Goal: Ask a question: Seek information or help from site administrators or community

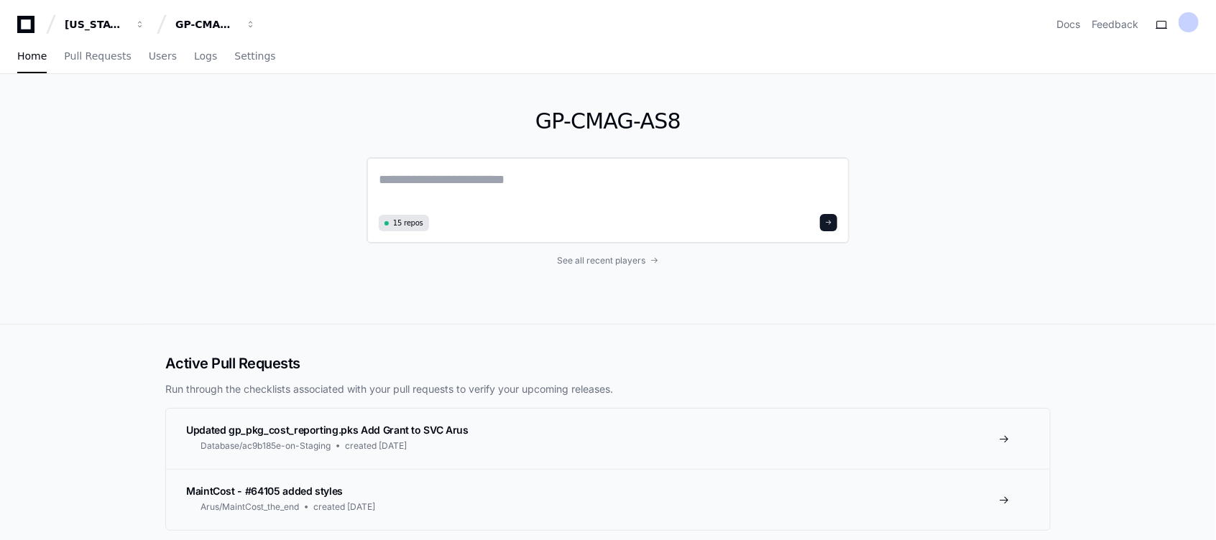
click at [517, 173] on textarea at bounding box center [608, 190] width 458 height 40
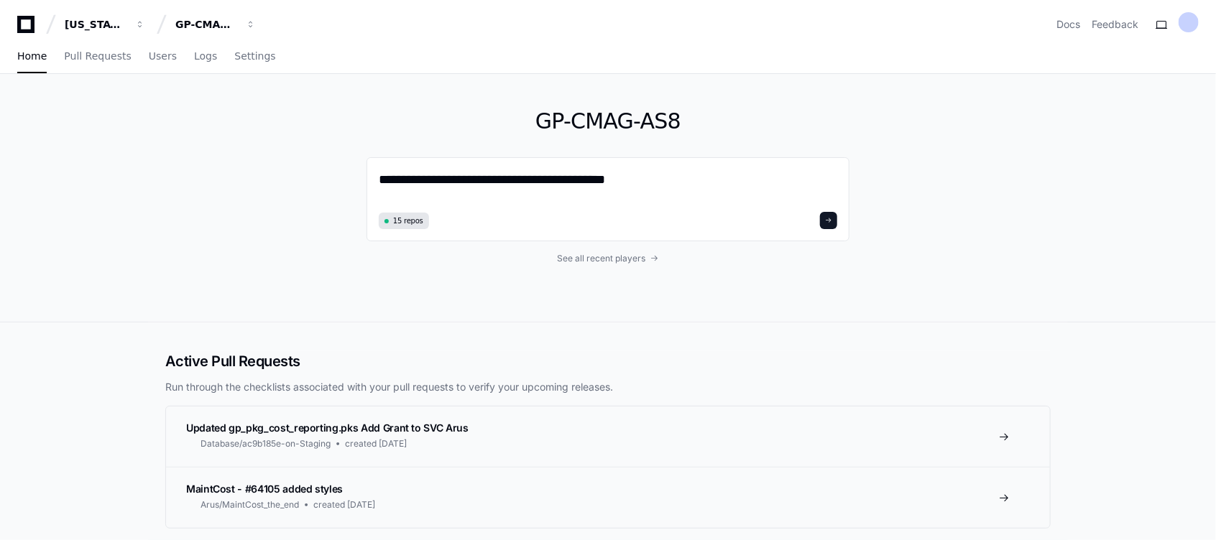
type textarea "**********"
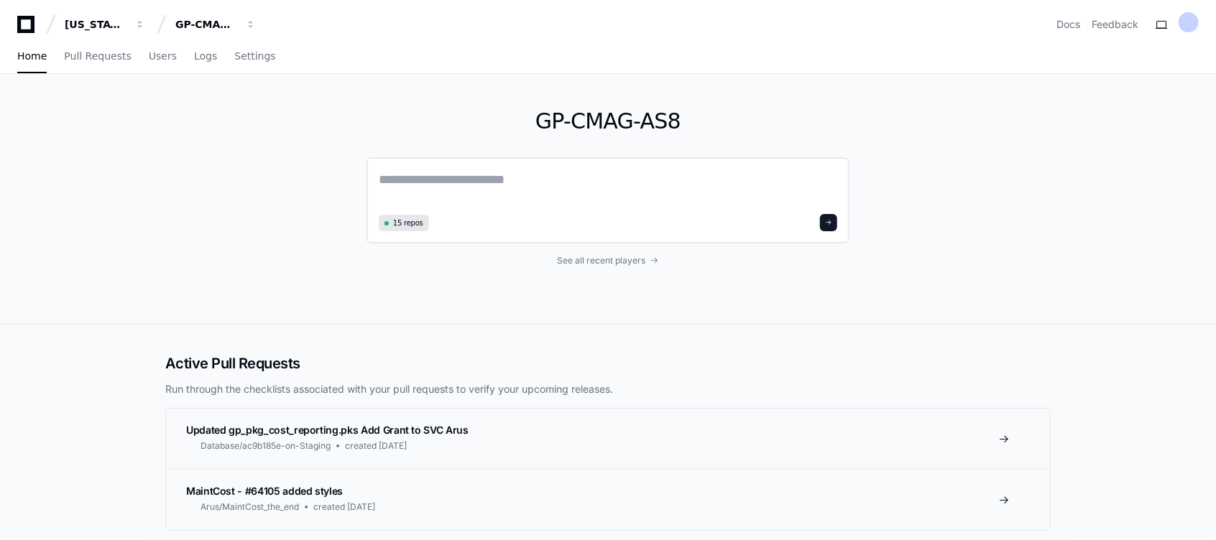
click at [496, 198] on textarea at bounding box center [608, 190] width 458 height 40
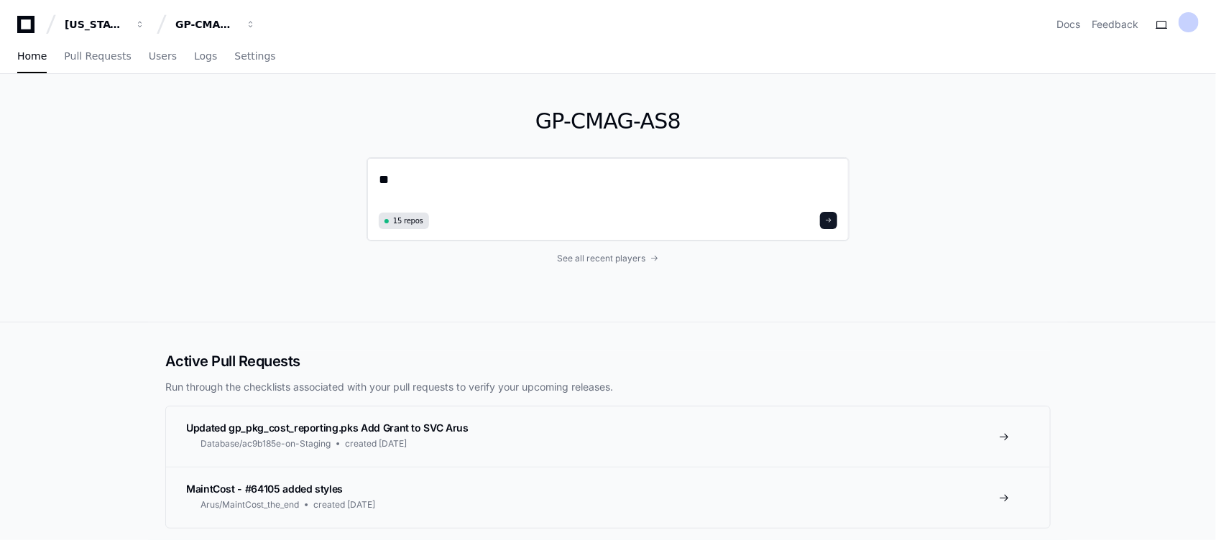
type textarea "*"
type textarea "**********"
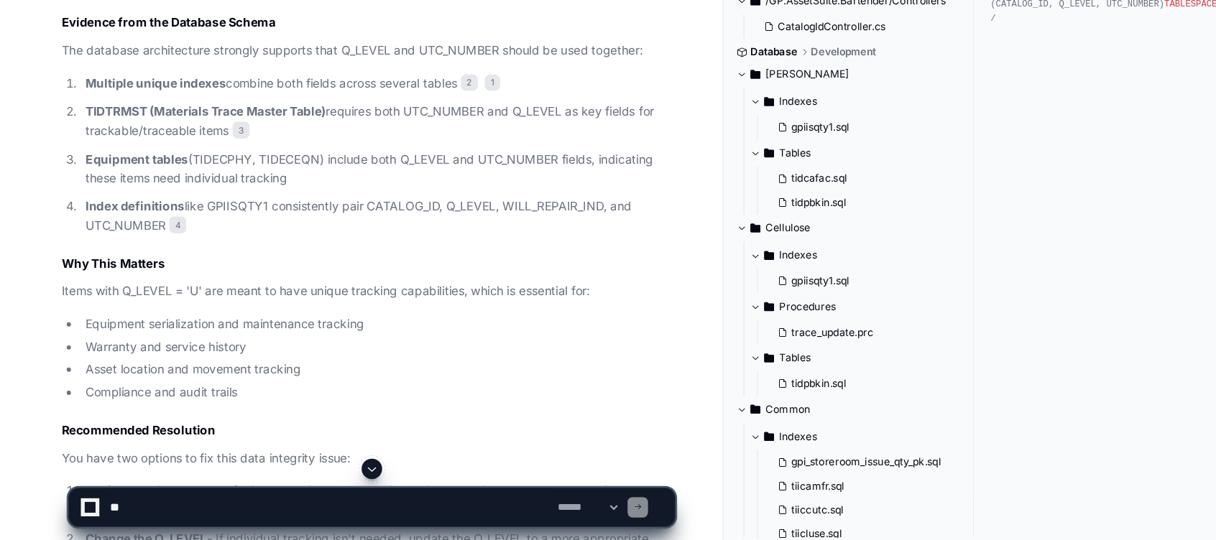
scroll to position [1846, 0]
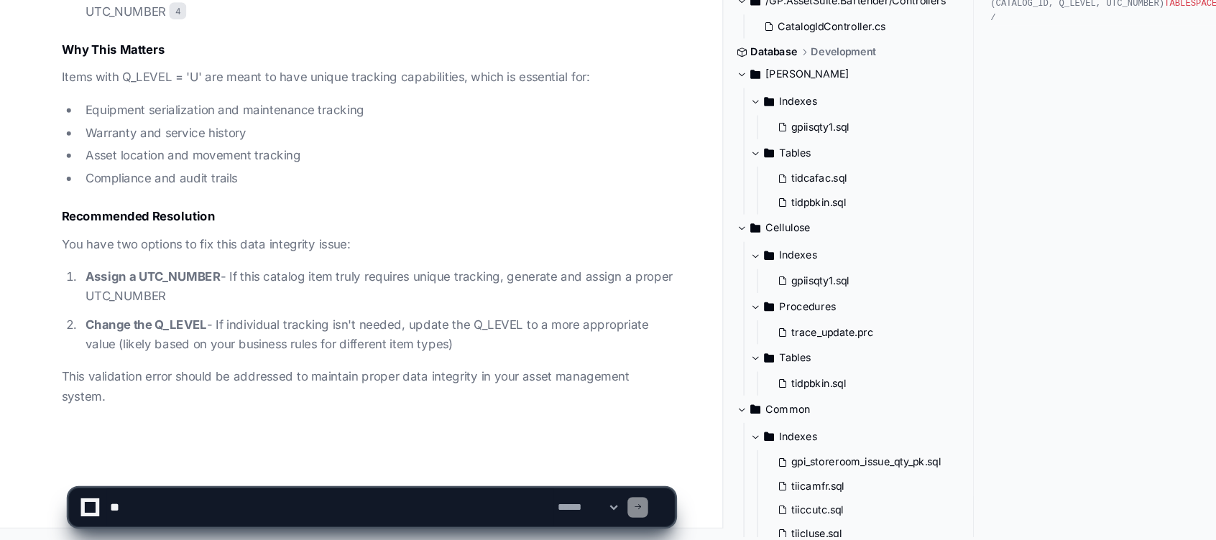
click at [194, 502] on textarea at bounding box center [278, 512] width 376 height 32
type textarea "**********"
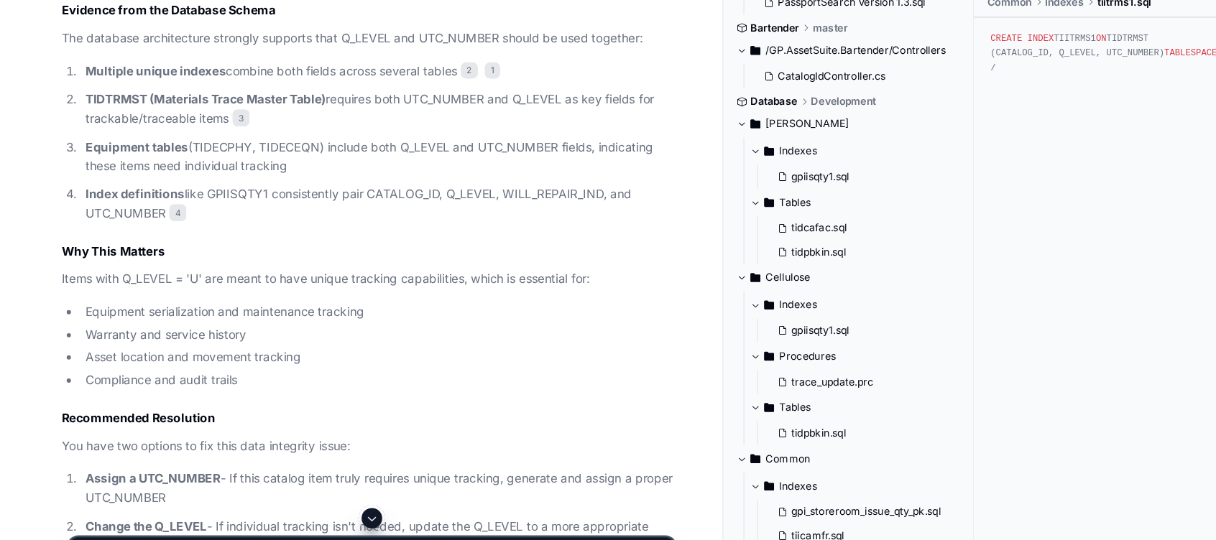
scroll to position [1719, 0]
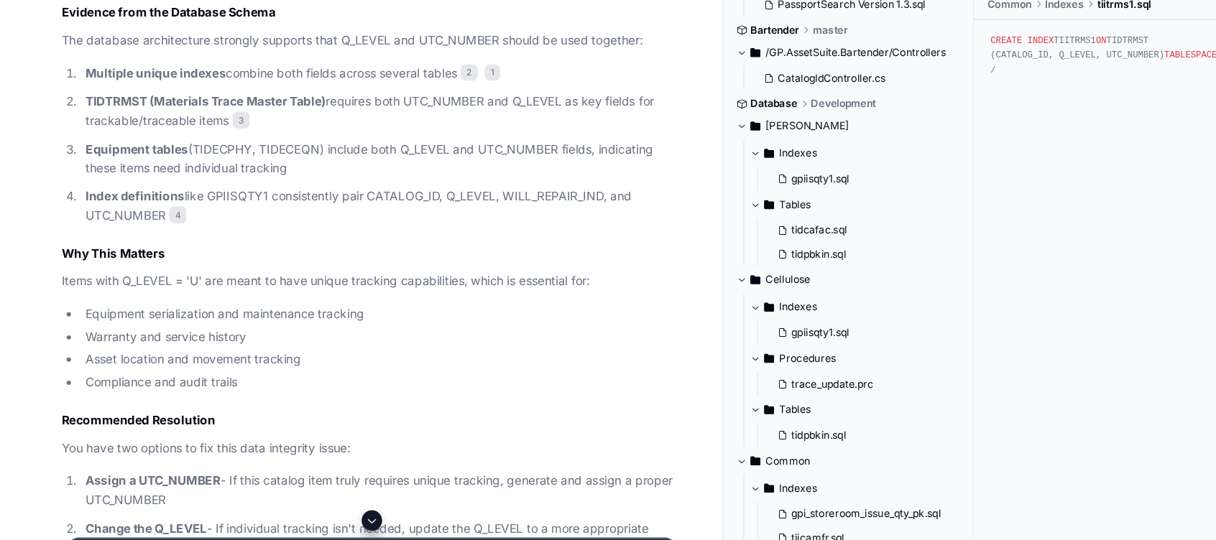
click at [92, 130] on strong "TIDTRMST (Materials Trace Master Table)" at bounding box center [173, 127] width 202 height 12
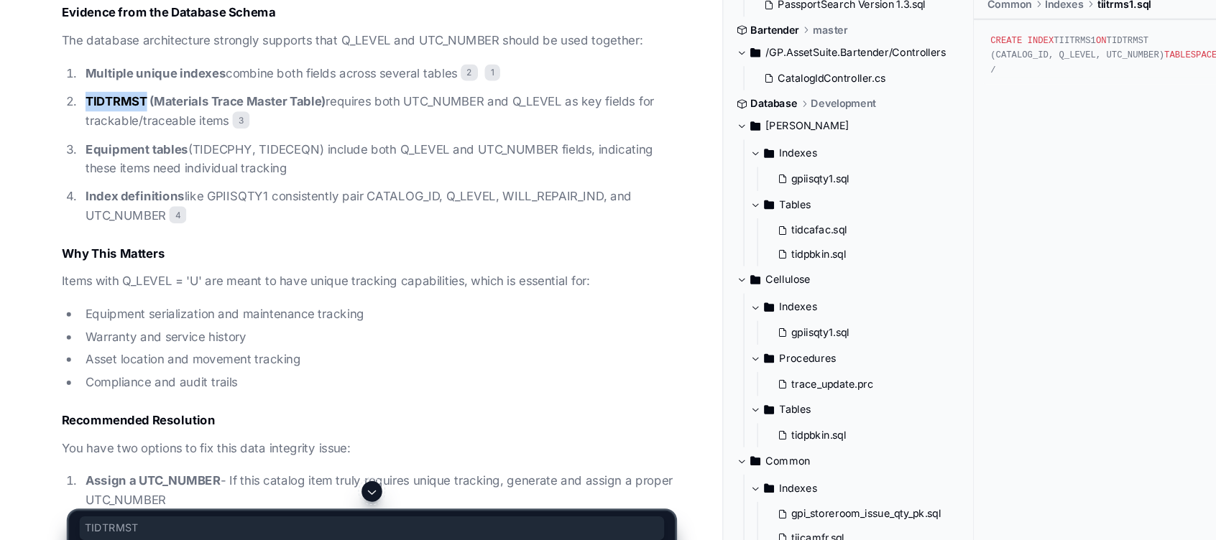
click at [92, 130] on strong "TIDTRMST (Materials Trace Master Table)" at bounding box center [173, 127] width 202 height 12
copy strong "TIDTRMST"
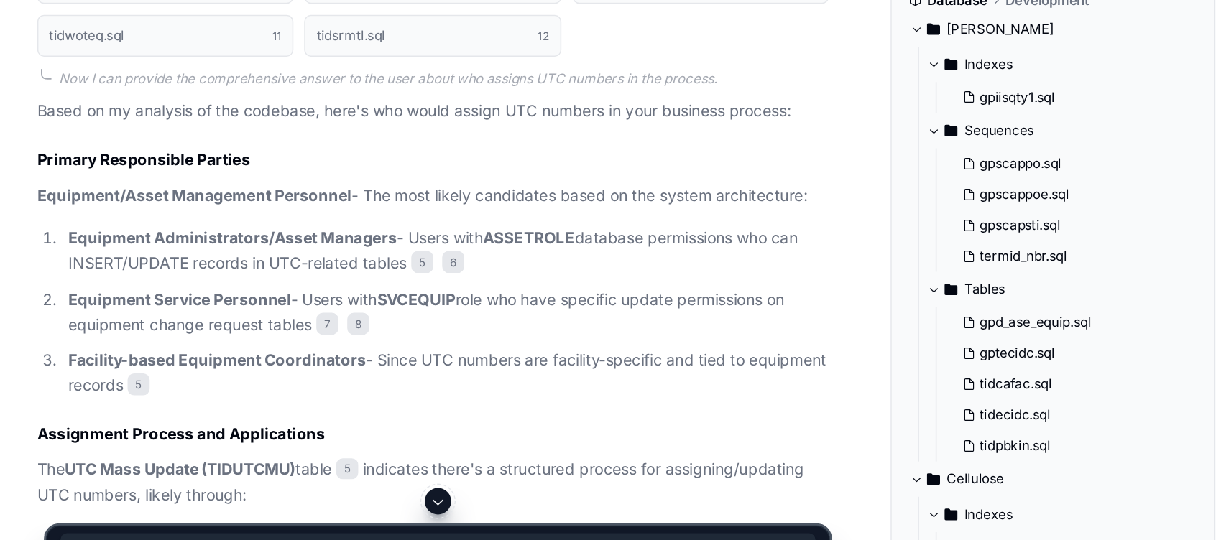
scroll to position [2772, 0]
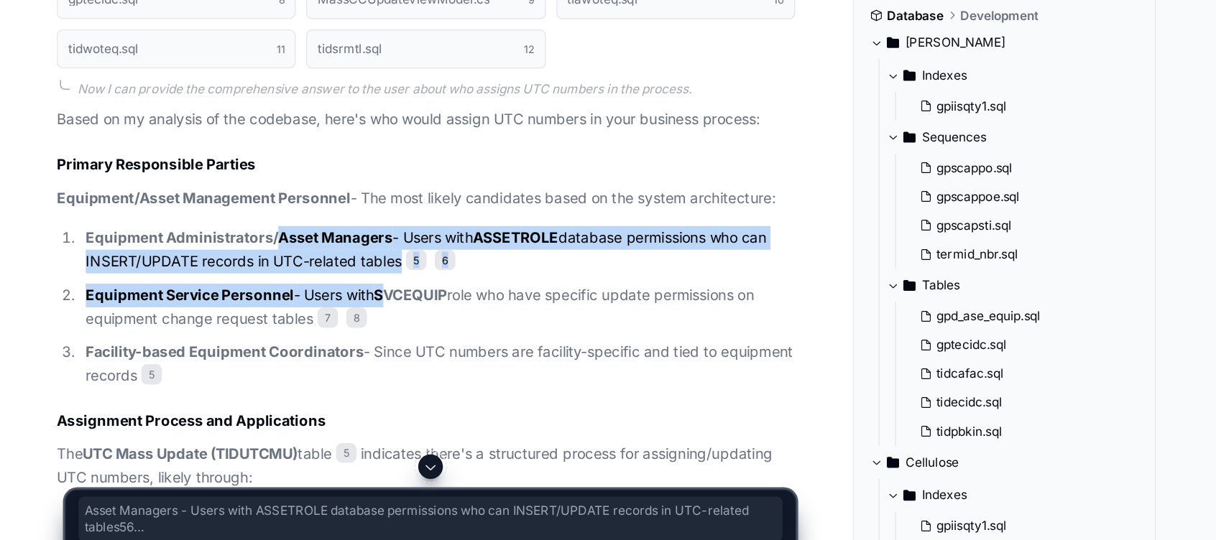
drag, startPoint x: 205, startPoint y: 284, endPoint x: 287, endPoint y: 319, distance: 89.1
click at [287, 319] on ol "Equipment Administrators/Asset Managers - Users with ASSETROLE database permiss…" at bounding box center [309, 332] width 515 height 113
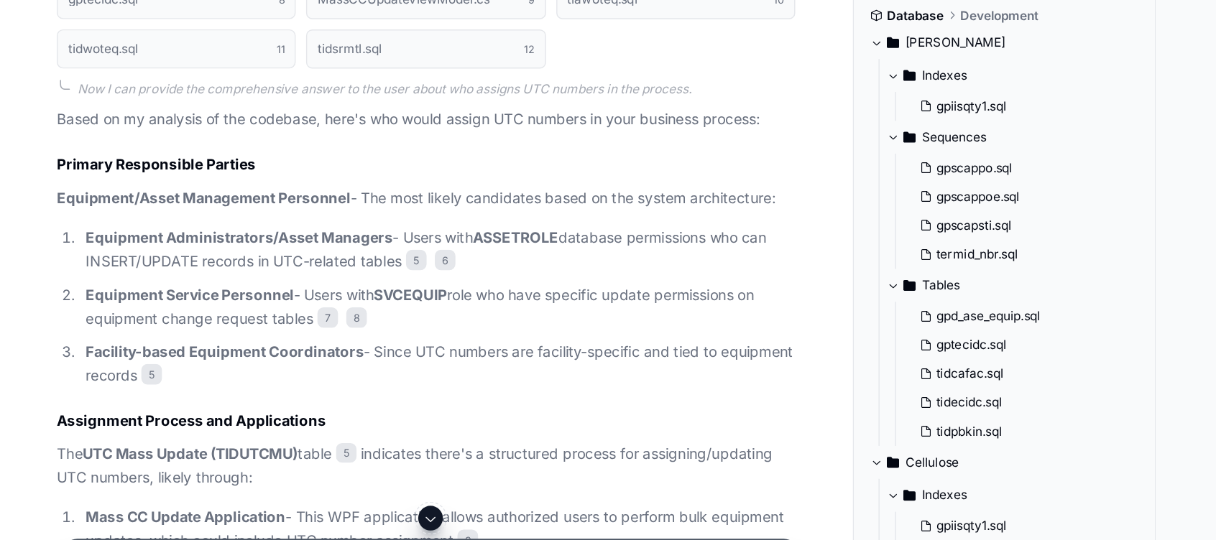
drag, startPoint x: 287, startPoint y: 319, endPoint x: 298, endPoint y: 374, distance: 56.4
click at [298, 374] on p "Facility-based Equipment Coordinators - Since UTC numbers are facility-specific…" at bounding box center [319, 372] width 495 height 33
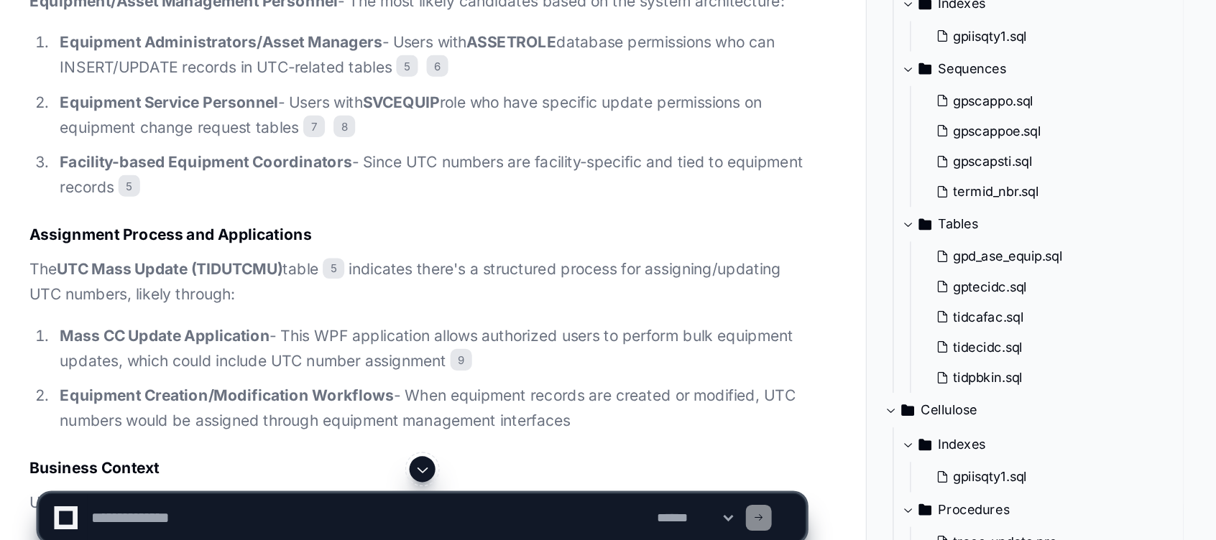
scroll to position [2860, 0]
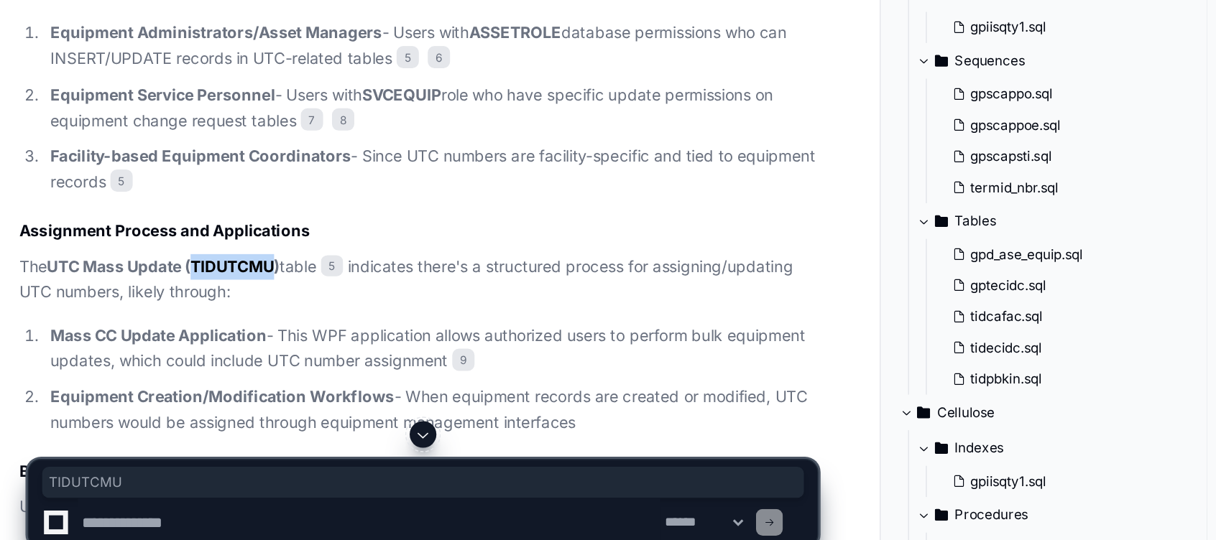
drag, startPoint x: 166, startPoint y: 344, endPoint x: 219, endPoint y: 343, distance: 53.2
click at [219, 343] on strong "UTC Mass Update (TIDUTCMU)" at bounding box center [145, 347] width 150 height 12
copy strong "TIDUTCMU"
click at [233, 509] on textarea at bounding box center [278, 512] width 376 height 32
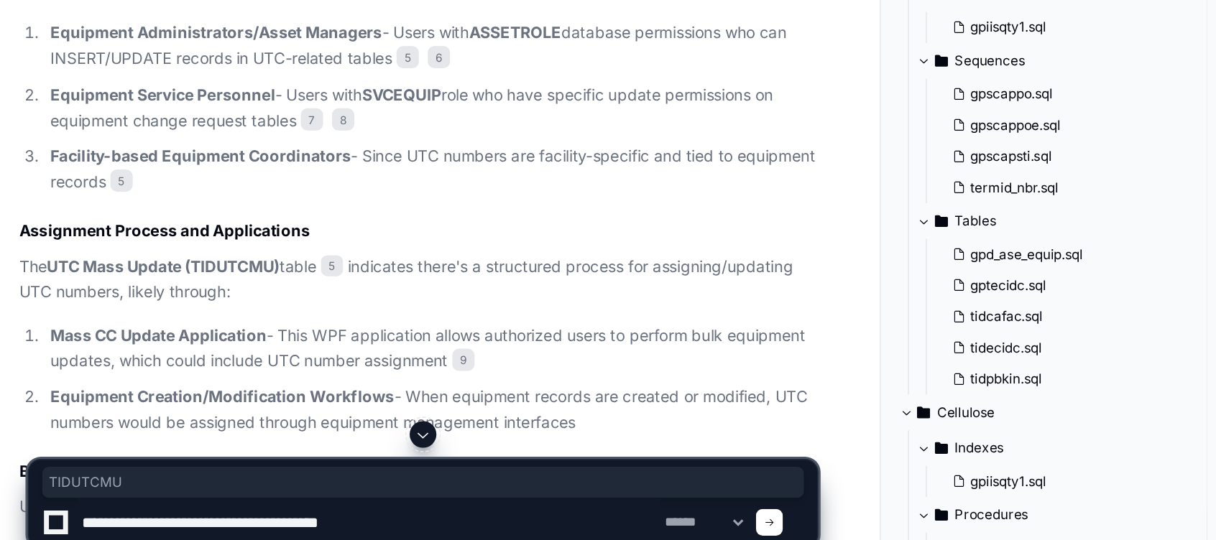
type textarea "**********"
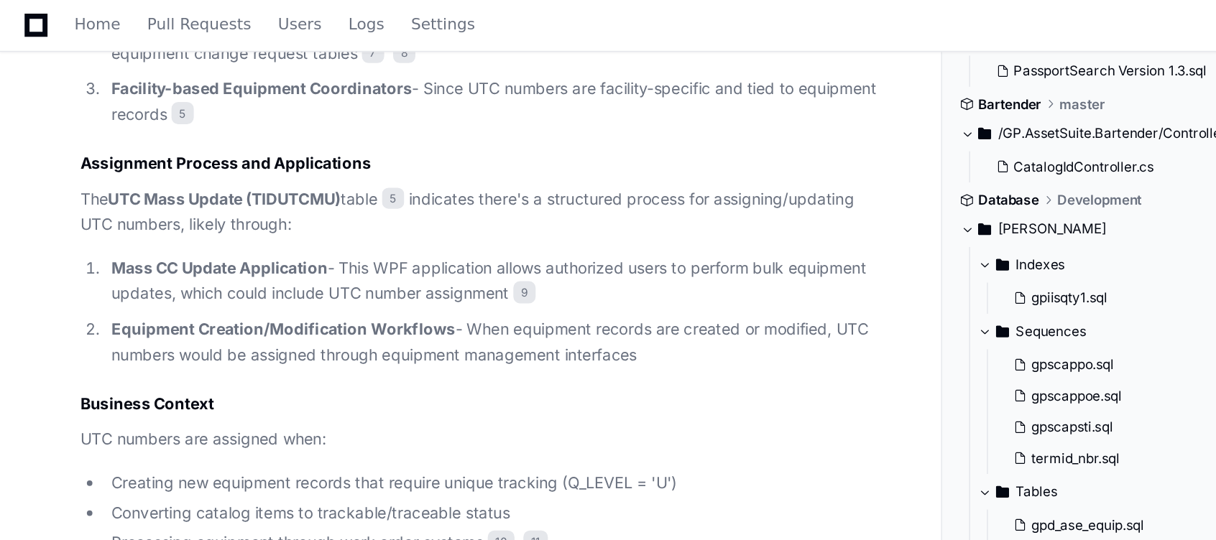
scroll to position [2989, 0]
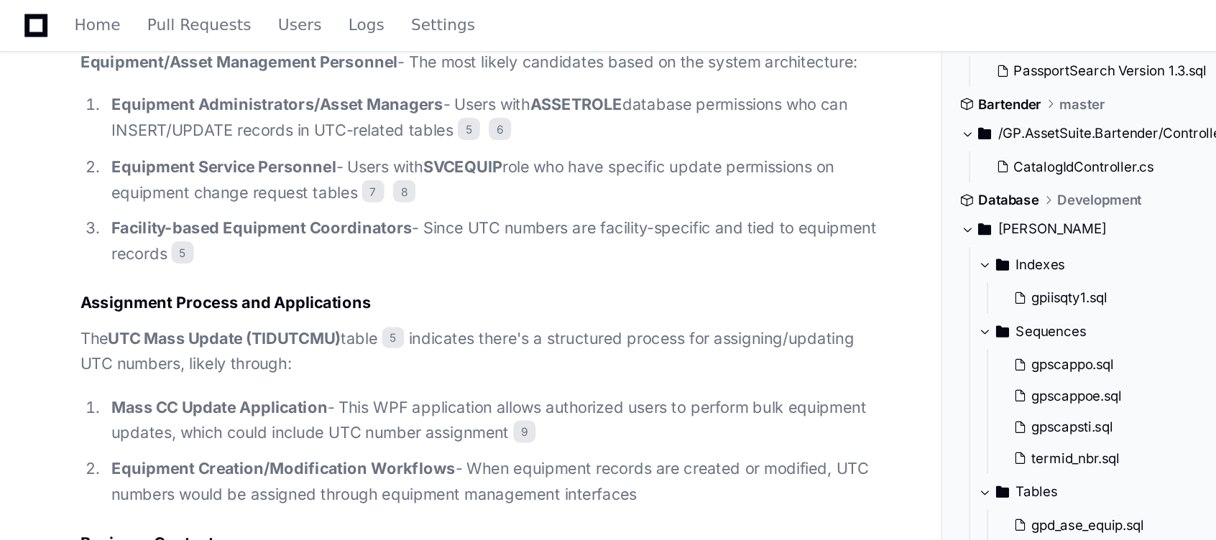
click at [192, 221] on strong "UTC Mass Update (TIDUTCMU)" at bounding box center [145, 218] width 150 height 12
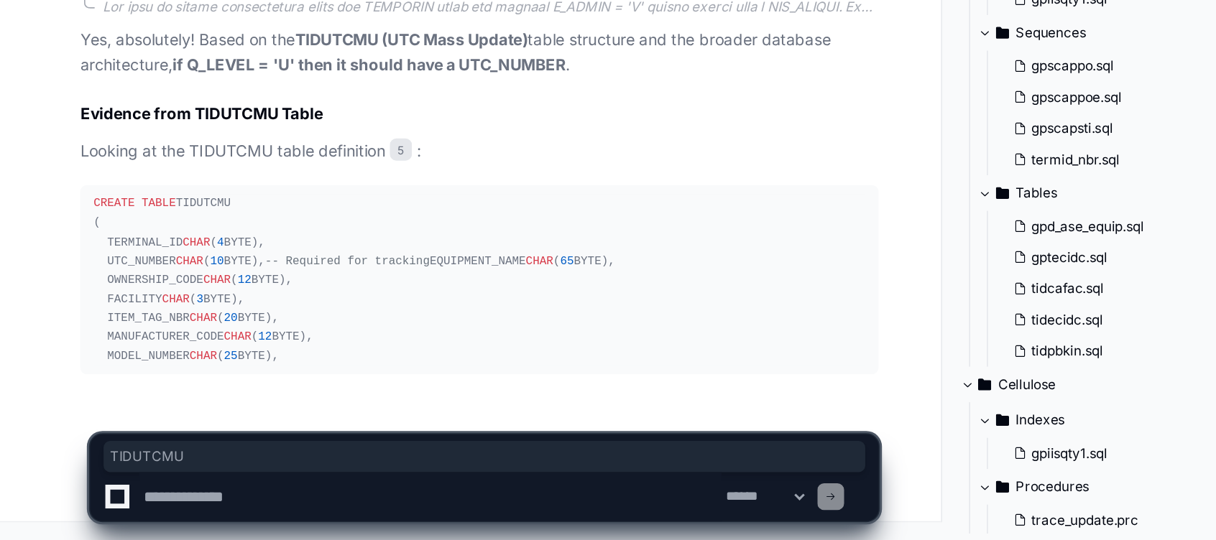
scroll to position [3798, 0]
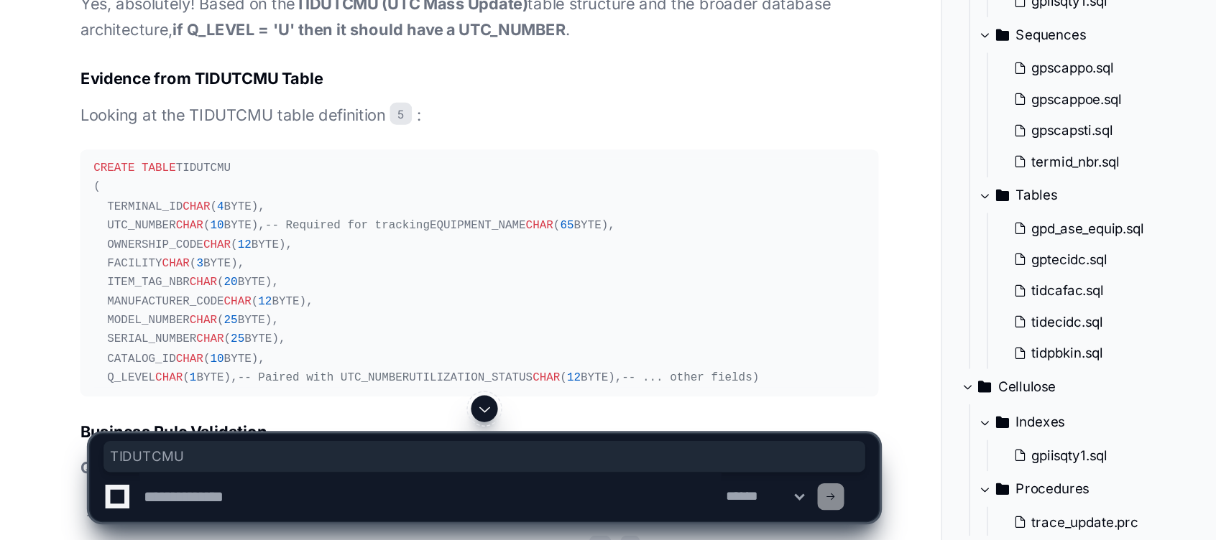
click at [137, 511] on textarea at bounding box center [278, 512] width 376 height 32
paste textarea "**********"
type textarea "**********"
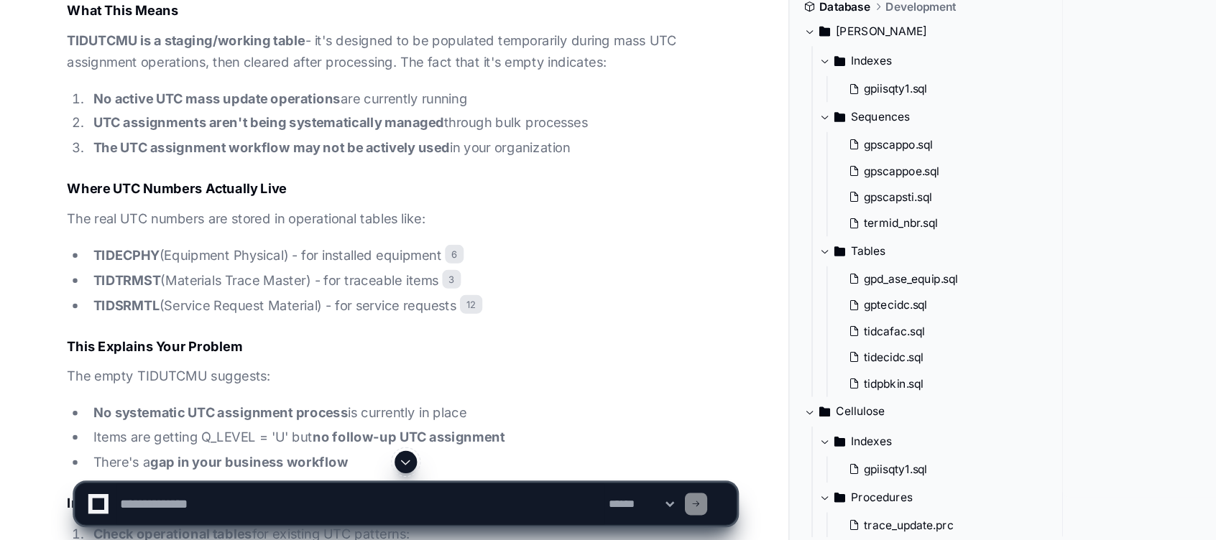
scroll to position [4939, 0]
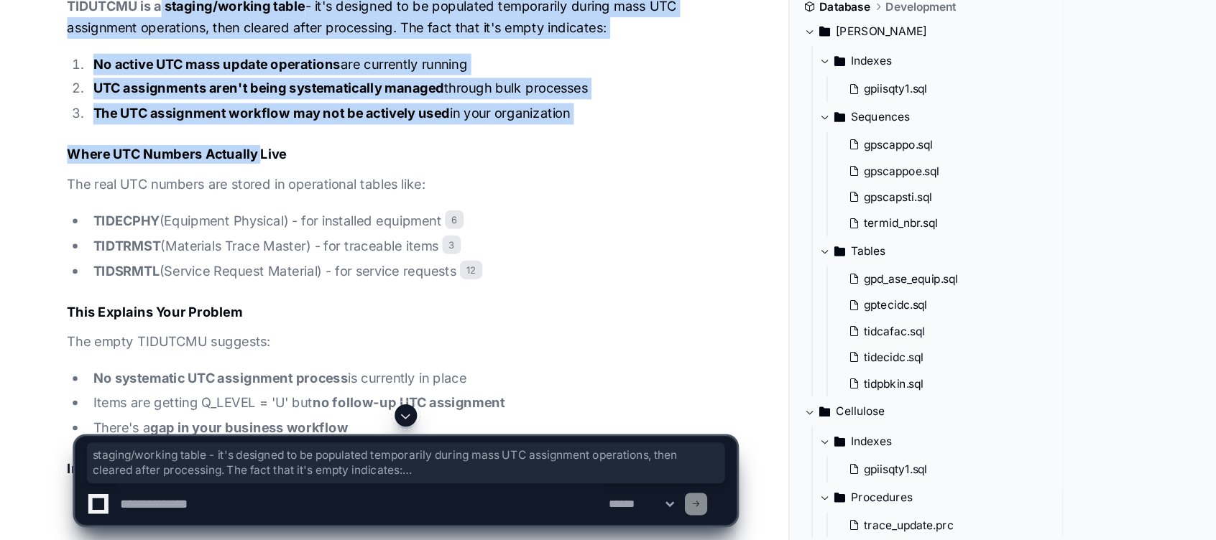
drag, startPoint x: 123, startPoint y: 192, endPoint x: 200, endPoint y: 290, distance: 124.8
click at [200, 290] on article "That's very revealing! An empty TIDUTCMU table tells us important information a…" at bounding box center [309, 374] width 515 height 649
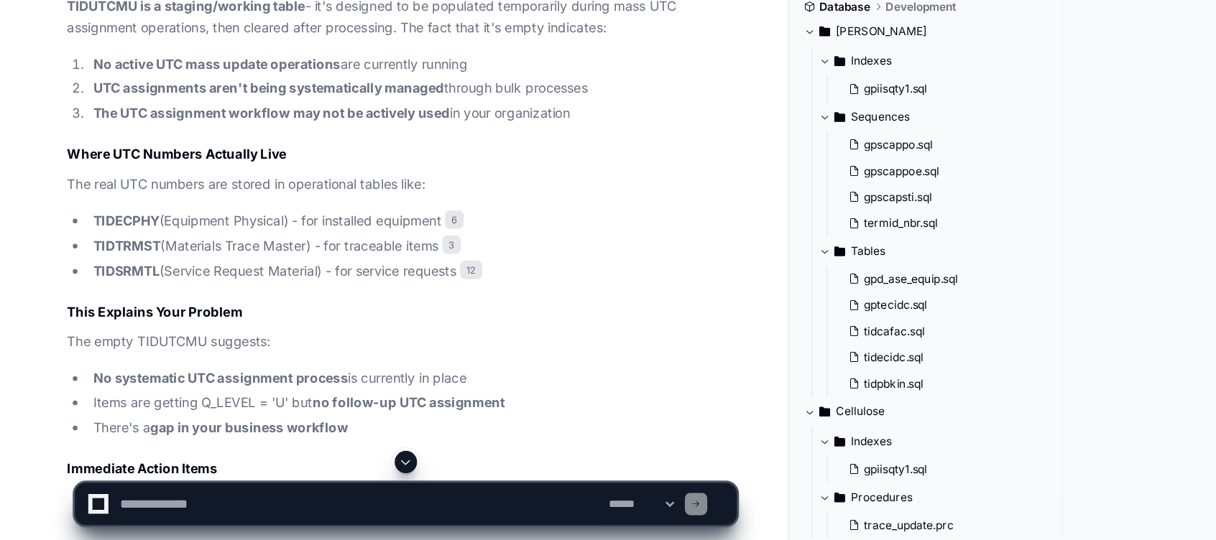
drag, startPoint x: 200, startPoint y: 290, endPoint x: 98, endPoint y: 358, distance: 123.3
click at [98, 300] on strong "TIDECPHY" at bounding box center [97, 293] width 51 height 12
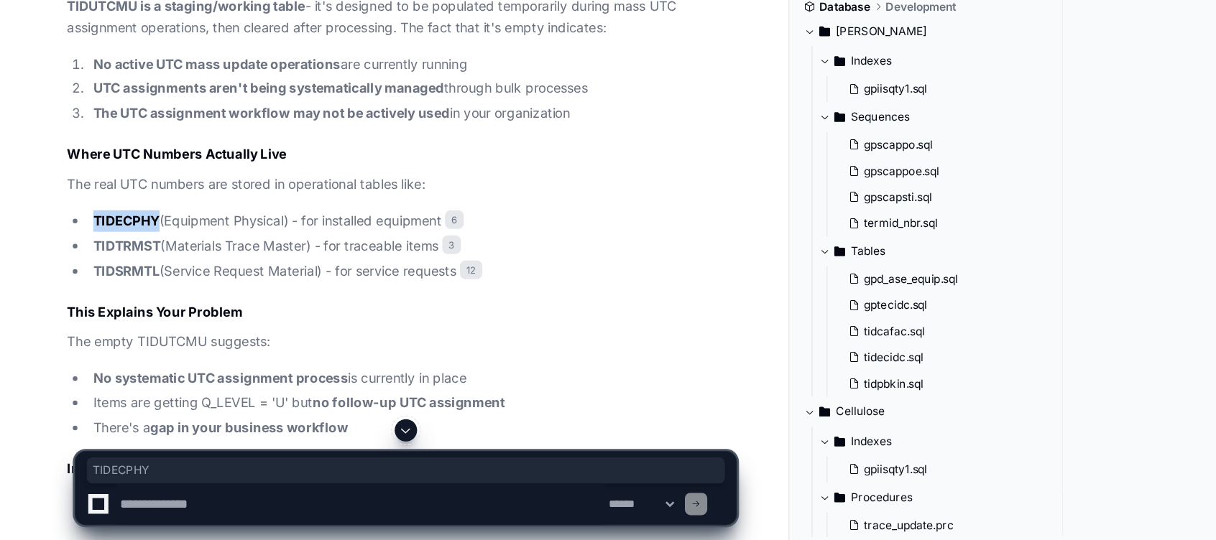
click at [98, 300] on strong "TIDECPHY" at bounding box center [97, 293] width 51 height 12
copy strong "TIDECPHY"
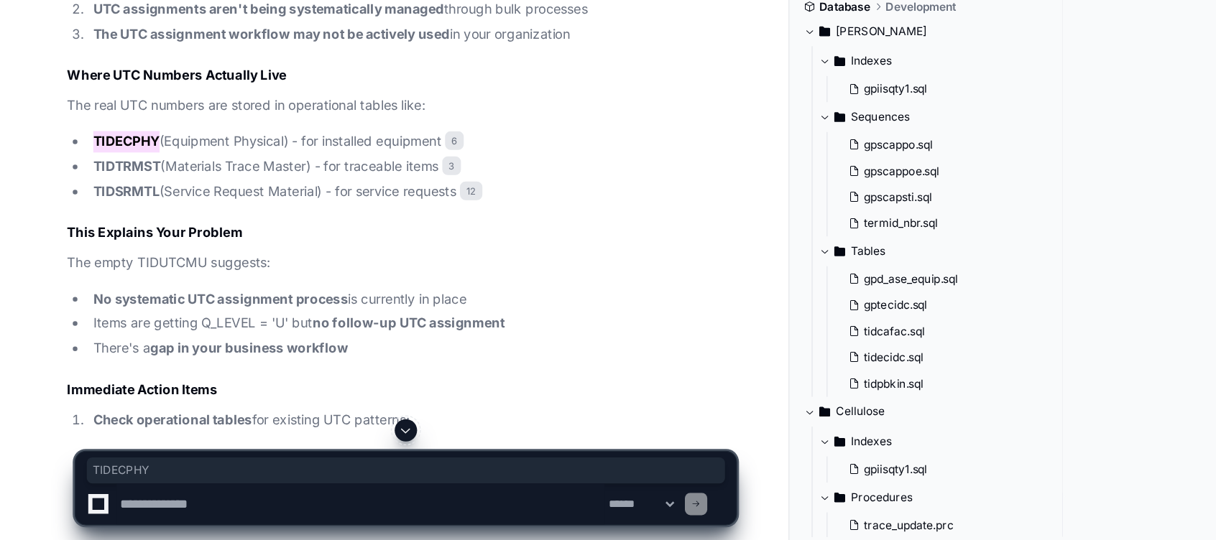
scroll to position [5001, 0]
click at [93, 277] on strong "TIDSRMTL" at bounding box center [97, 270] width 51 height 12
copy strong "TIDSRMTL"
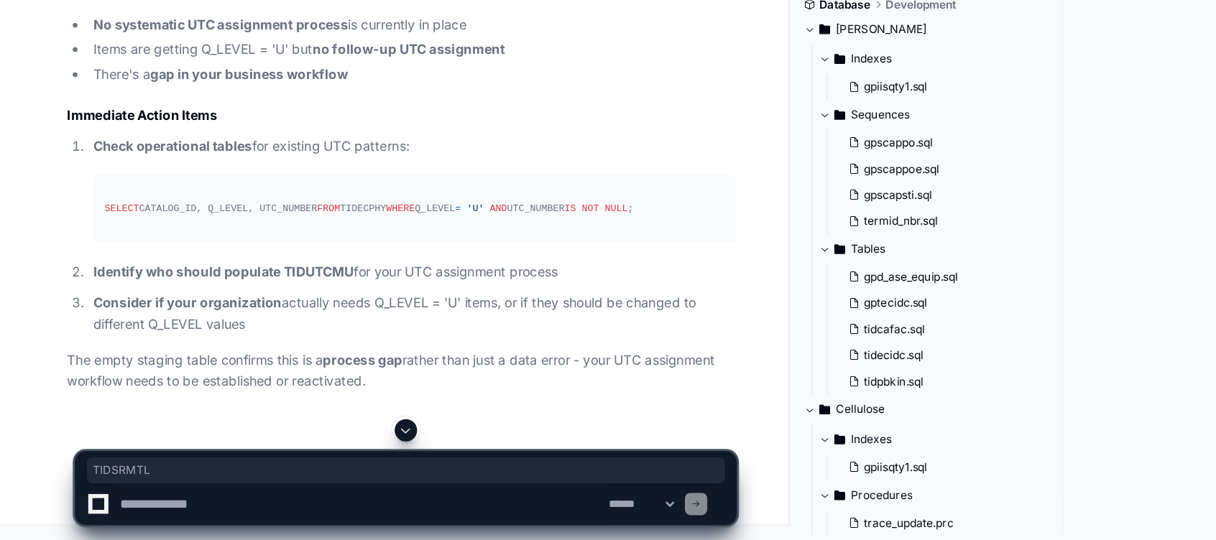
scroll to position [5280, 0]
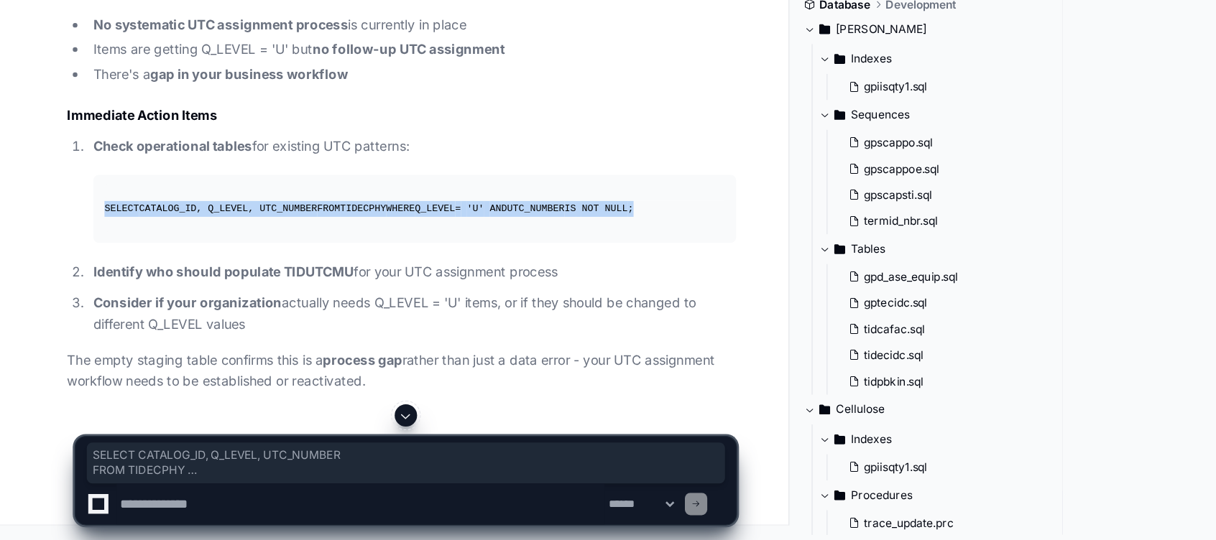
drag, startPoint x: 80, startPoint y: 282, endPoint x: 285, endPoint y: 310, distance: 206.0
click at [285, 291] on div "SELECT CATALOG_ID, Q_LEVEL, UTC_NUMBER FROM TIDECPHY WHERE Q_LEVEL = 'U' AND UT…" at bounding box center [319, 285] width 478 height 12
copy div "SELECT CATALOG_ID, Q_LEVEL, UTC_NUMBER FROM TIDECPHY WHERE Q_LEVEL = 'U' AND UT…"
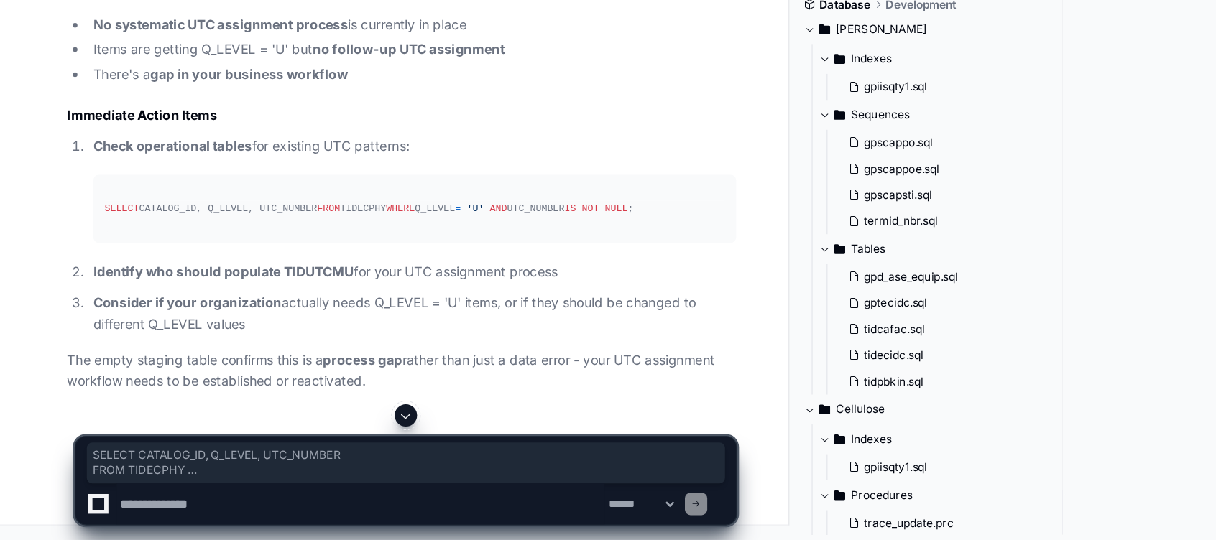
click at [170, 512] on textarea at bounding box center [278, 512] width 376 height 32
click at [251, 511] on textarea at bounding box center [278, 512] width 376 height 32
type textarea "**********"
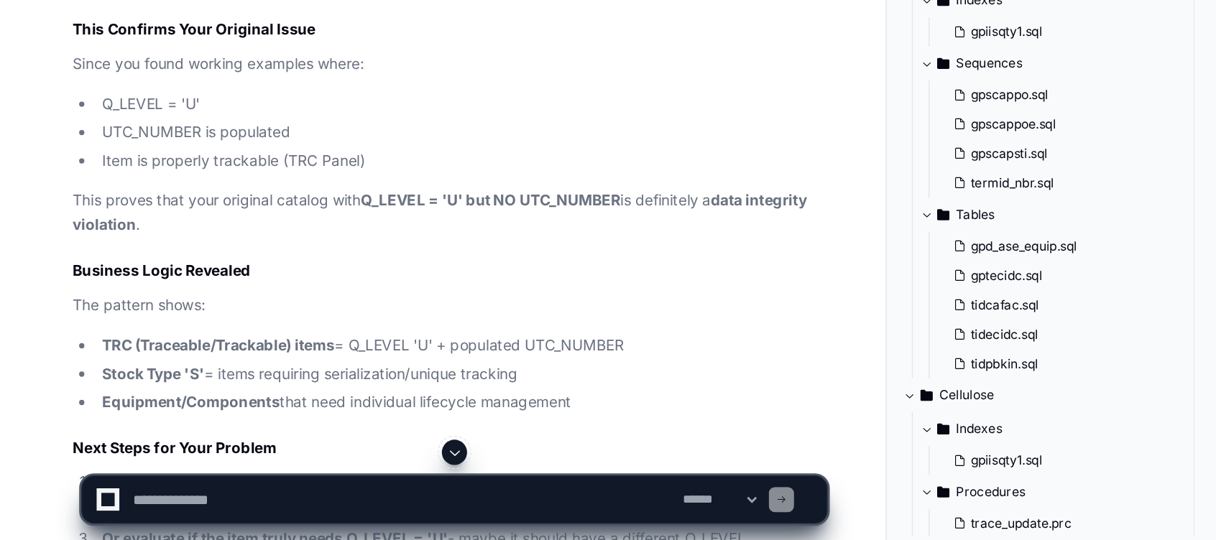
scroll to position [5913, 0]
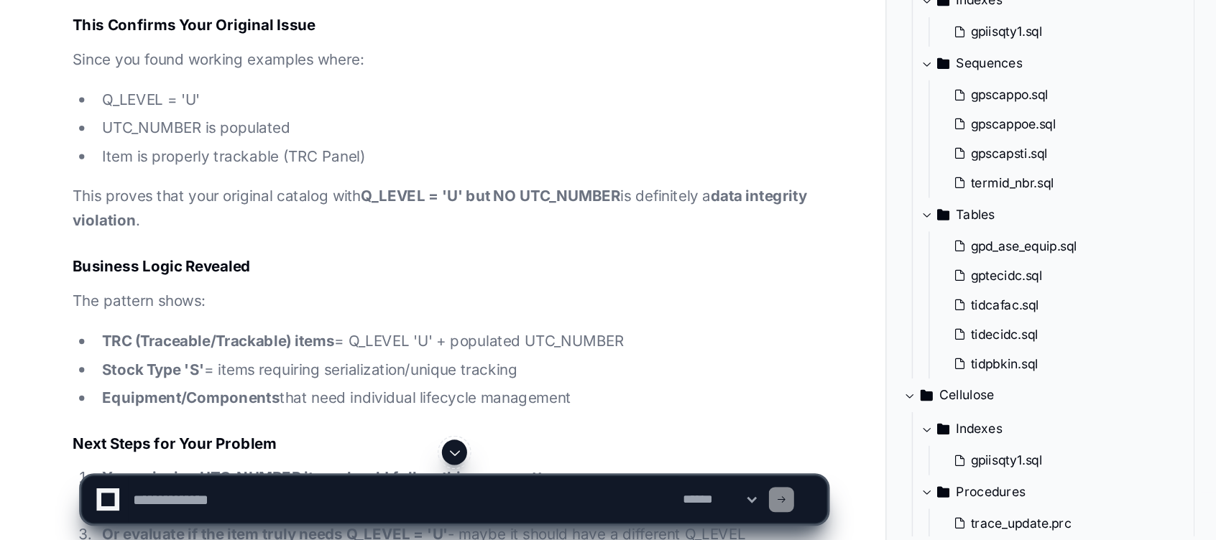
click at [144, 510] on textarea at bounding box center [278, 512] width 376 height 32
type textarea "**********"
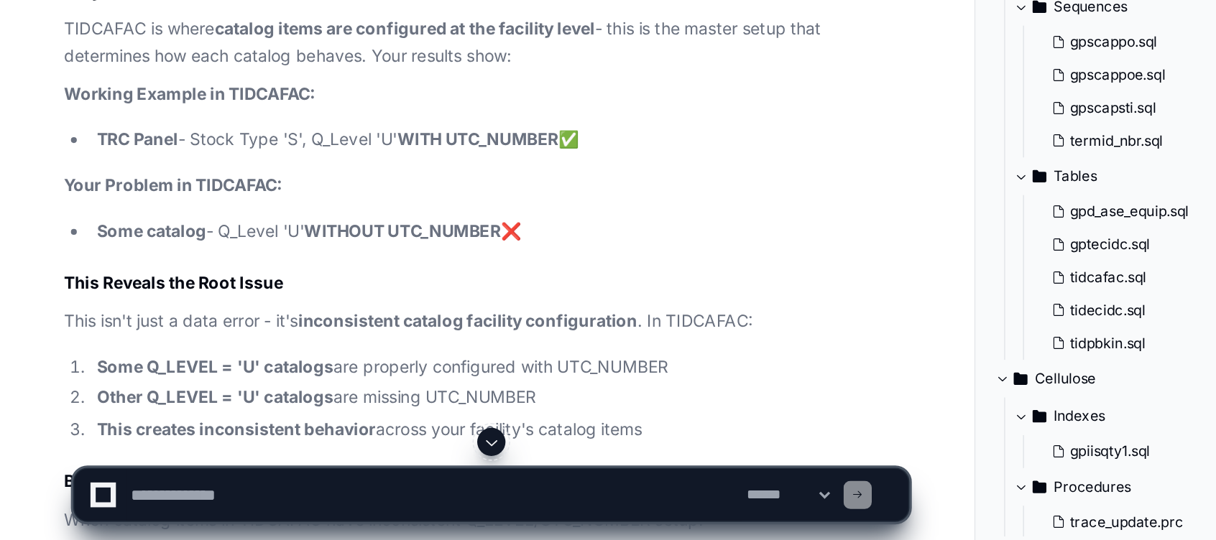
scroll to position [6587, 0]
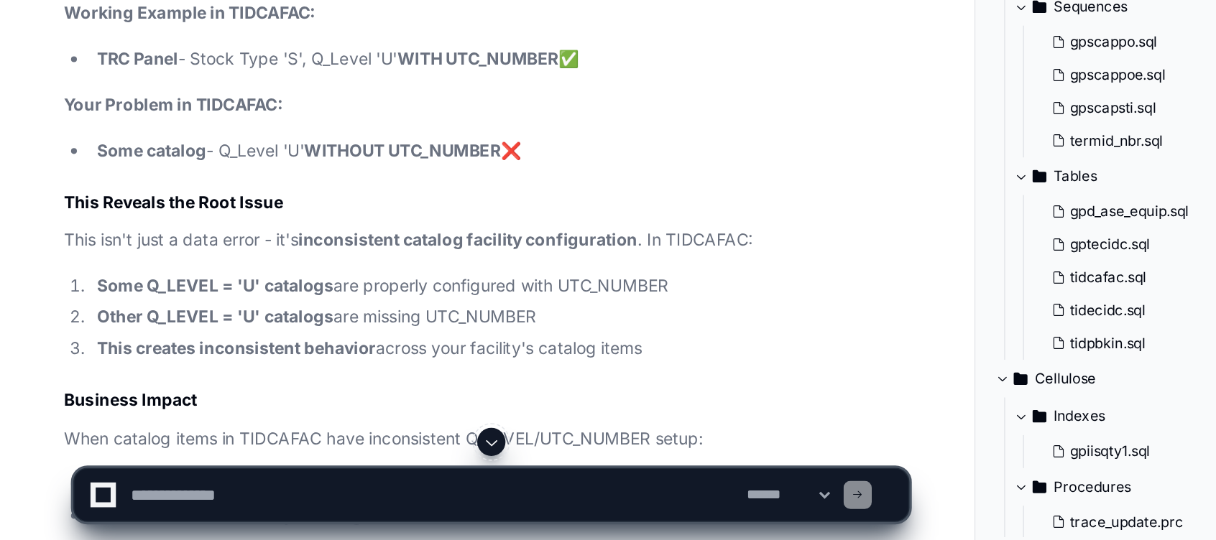
click at [399, 282] on p "Your Problem in TIDCAFAC:" at bounding box center [309, 274] width 515 height 17
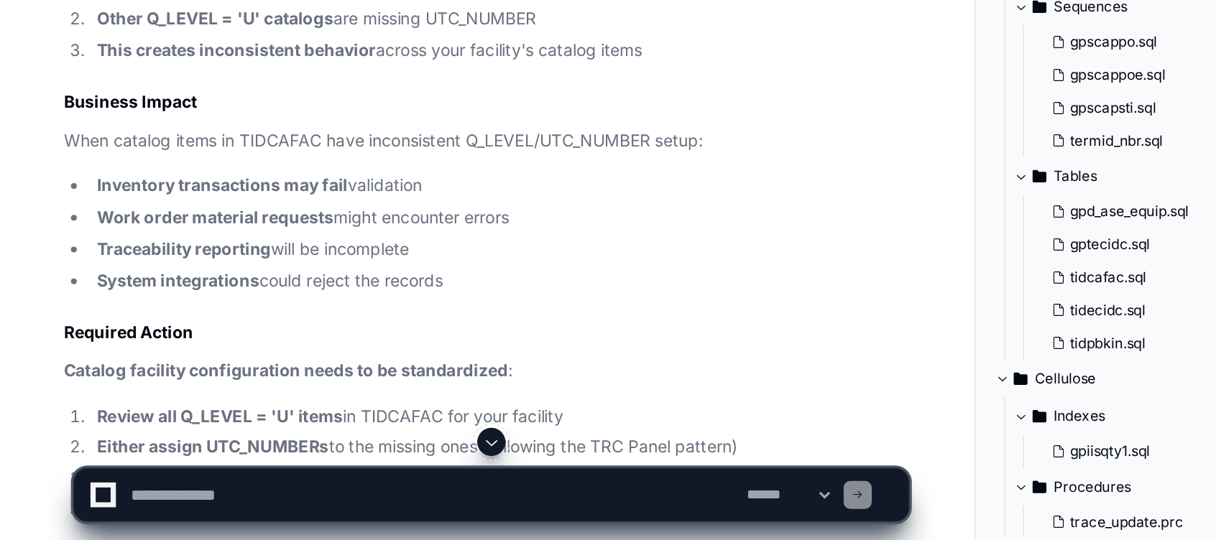
scroll to position [6898, 0]
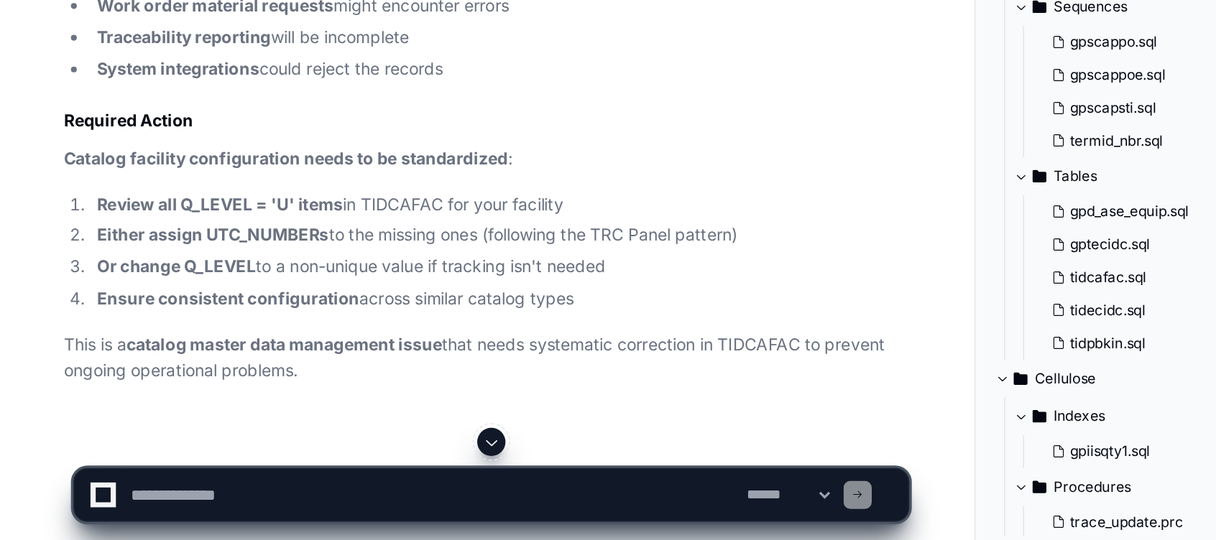
click at [197, 521] on textarea at bounding box center [278, 512] width 376 height 32
type textarea "**********"
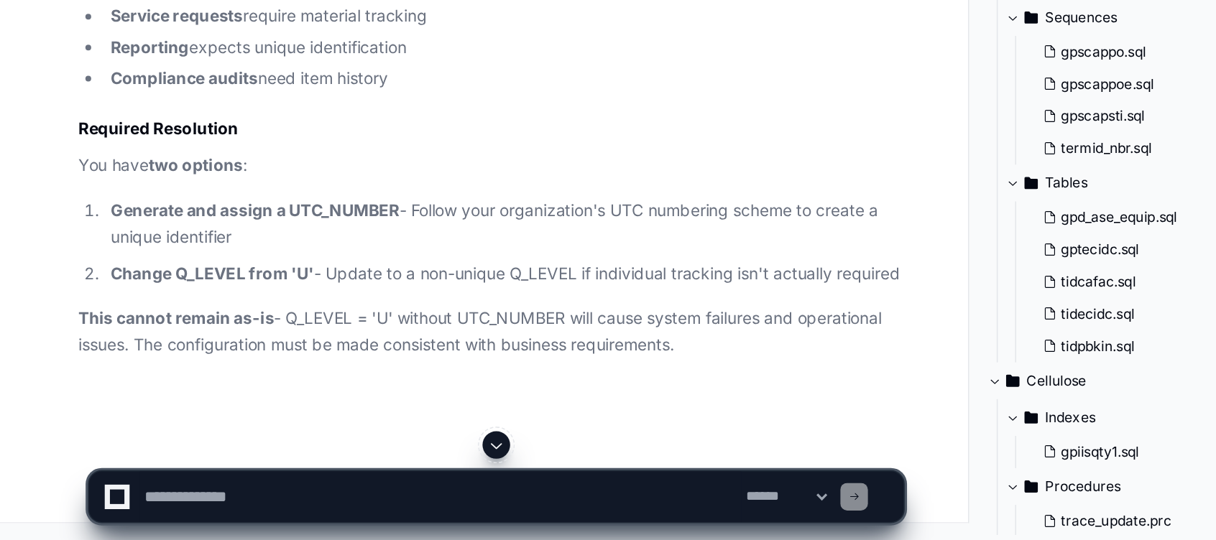
scroll to position [7840, 0]
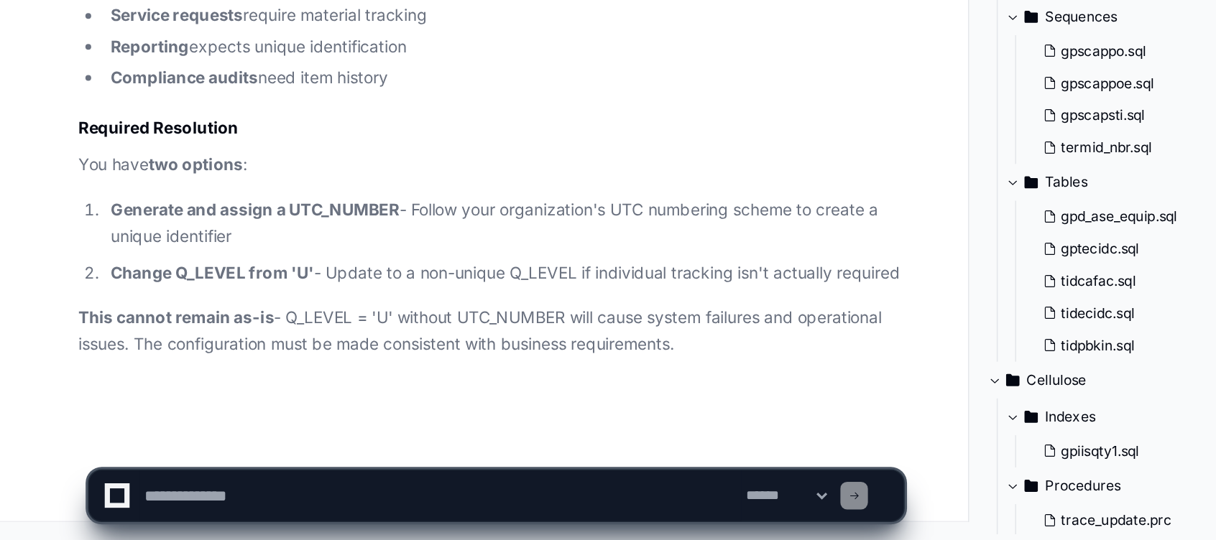
click at [203, 498] on textarea at bounding box center [278, 512] width 376 height 32
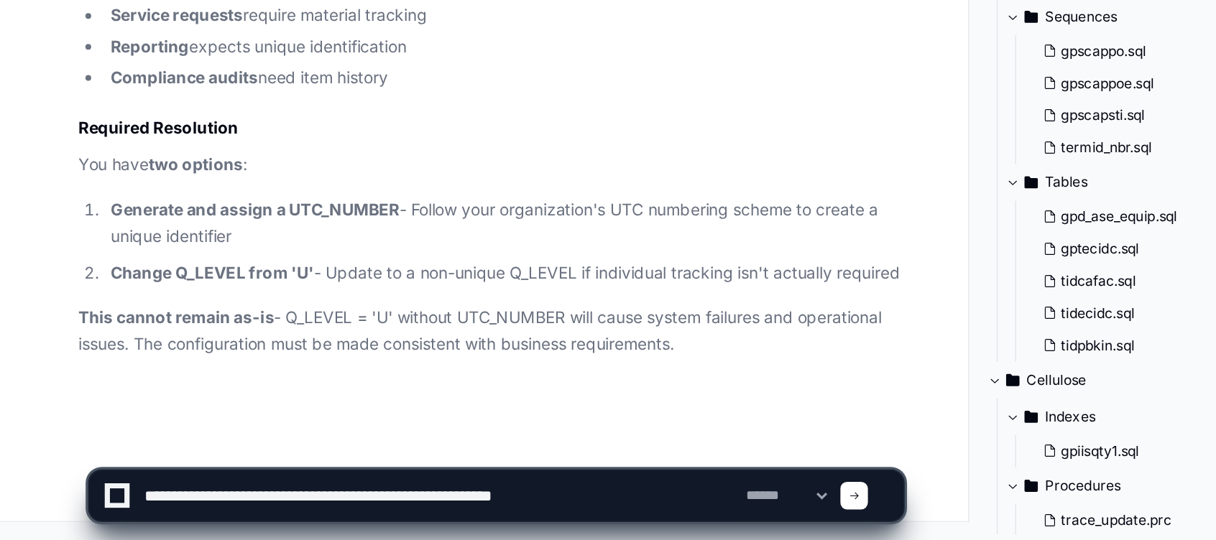
type textarea "**********"
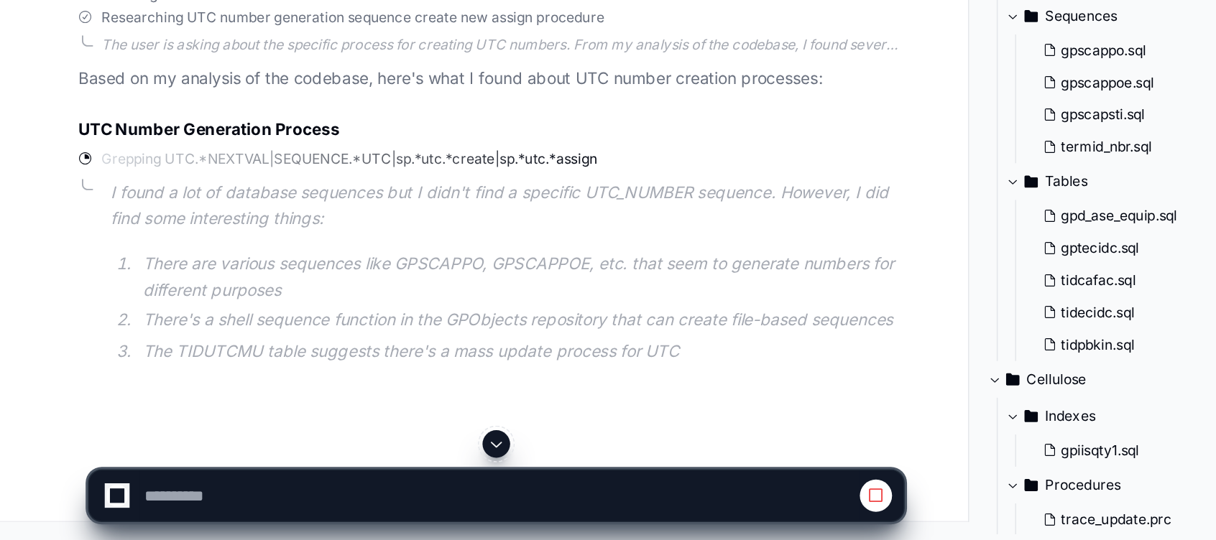
scroll to position [8271, 0]
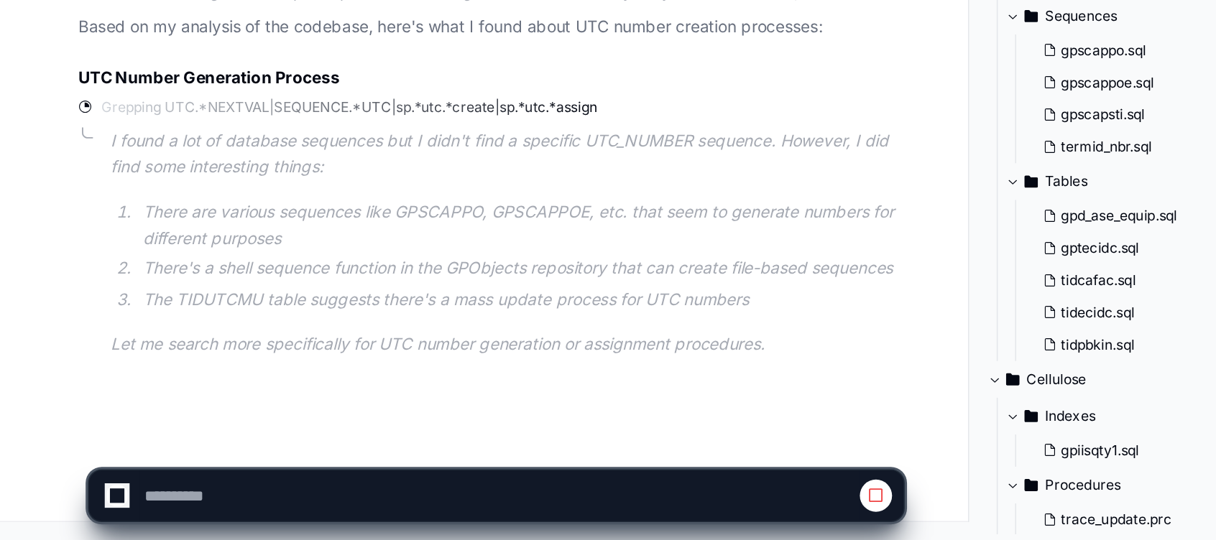
click at [486, 395] on li "The TIDUTCMU table suggests there's a mass update process for UTC numbers" at bounding box center [327, 389] width 479 height 17
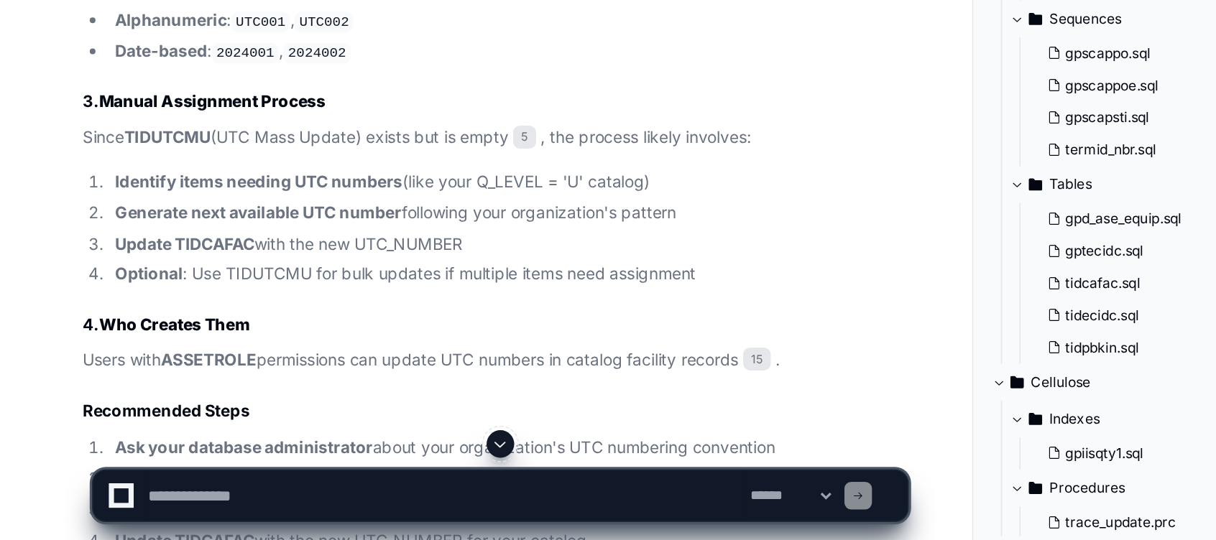
scroll to position [8805, 0]
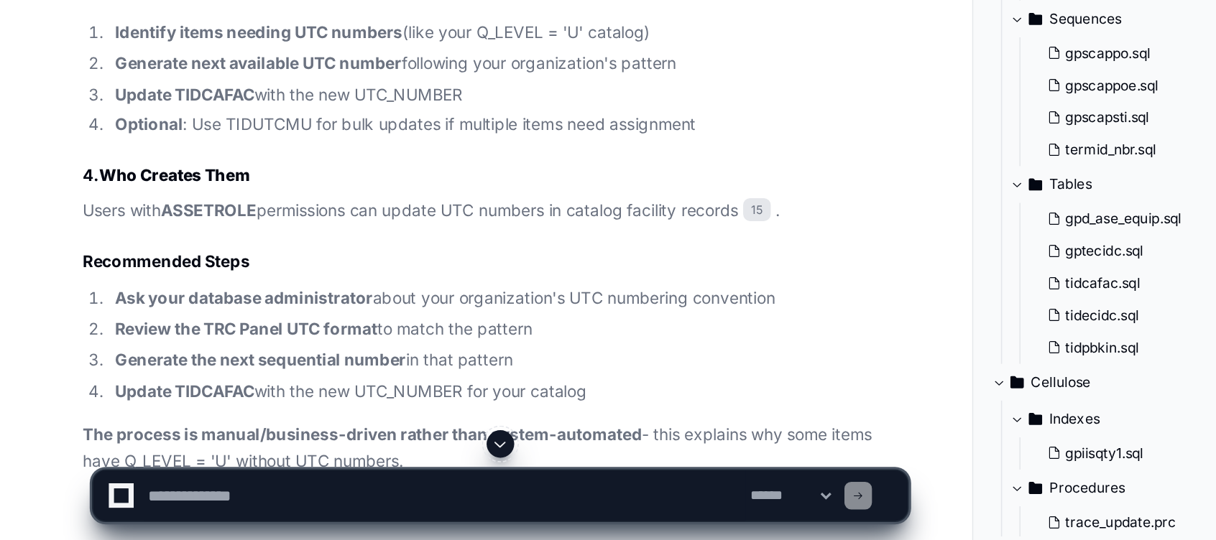
click at [233, 270] on li "Update TIDCAFAC with the new UTC_NUMBER" at bounding box center [317, 262] width 499 height 17
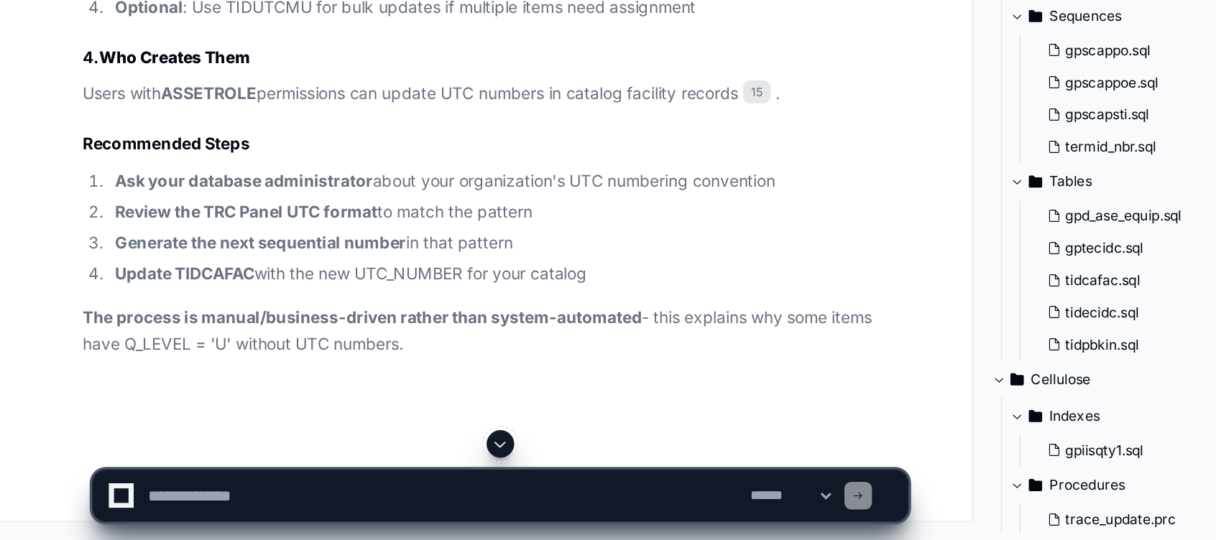
click at [237, 421] on article "Based on my analysis, here's what I found about UTC number creation: No Automat…" at bounding box center [309, 47] width 515 height 757
click at [237, 324] on li "Ask your database administrator about your organization's UTC numbering convent…" at bounding box center [317, 315] width 499 height 17
click at [152, 267] on strong "ASSETROLE" at bounding box center [131, 260] width 60 height 12
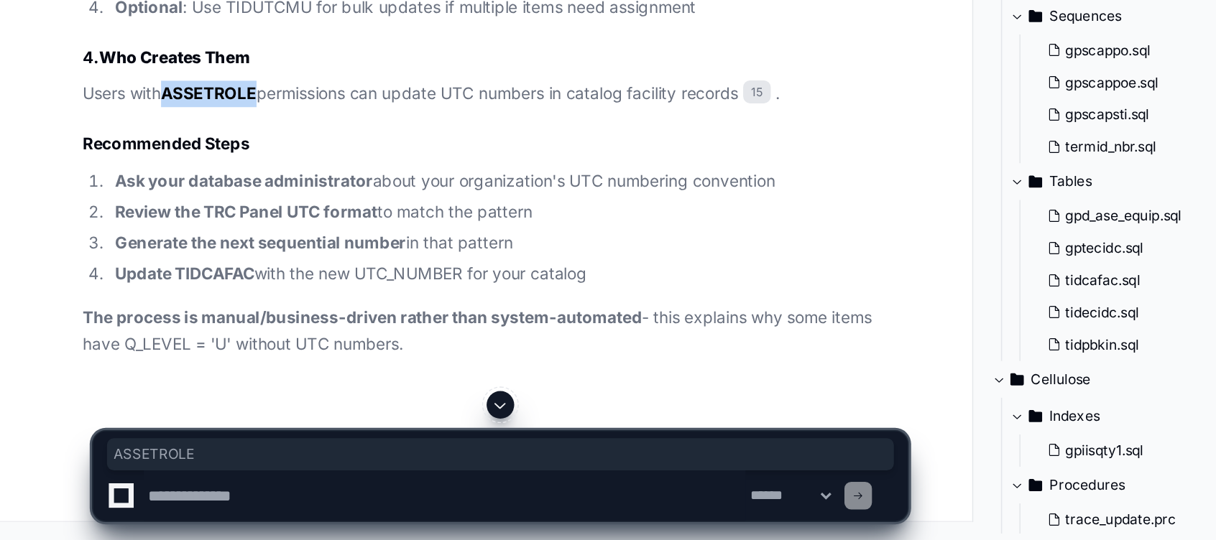
click at [152, 267] on strong "ASSETROLE" at bounding box center [131, 260] width 60 height 12
copy strong "ASSETROLE"
click at [180, 509] on textarea at bounding box center [278, 512] width 376 height 32
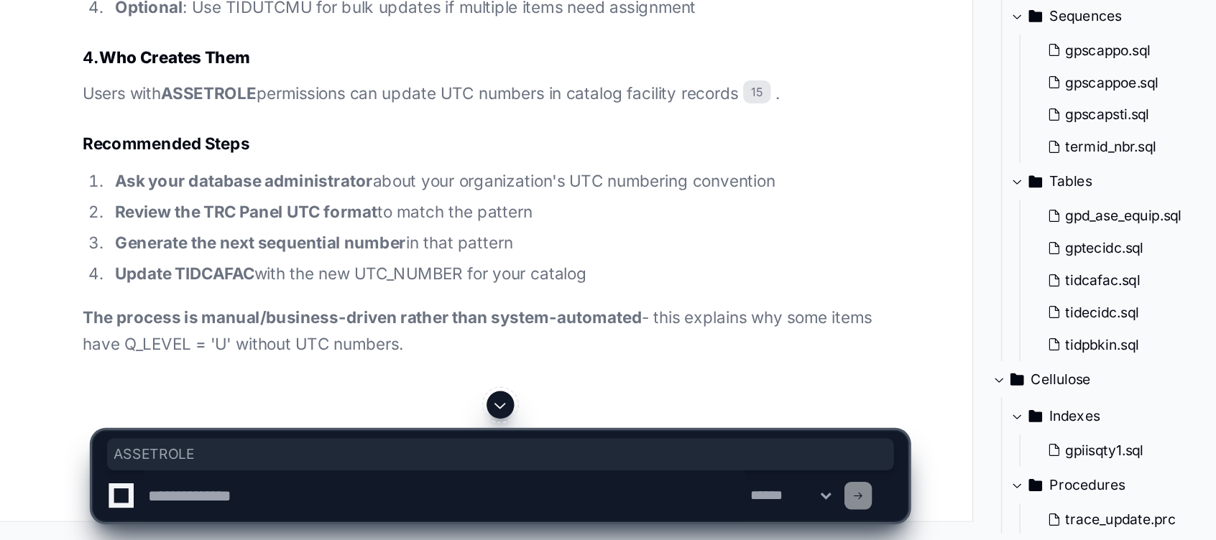
click at [180, 509] on textarea at bounding box center [278, 512] width 376 height 32
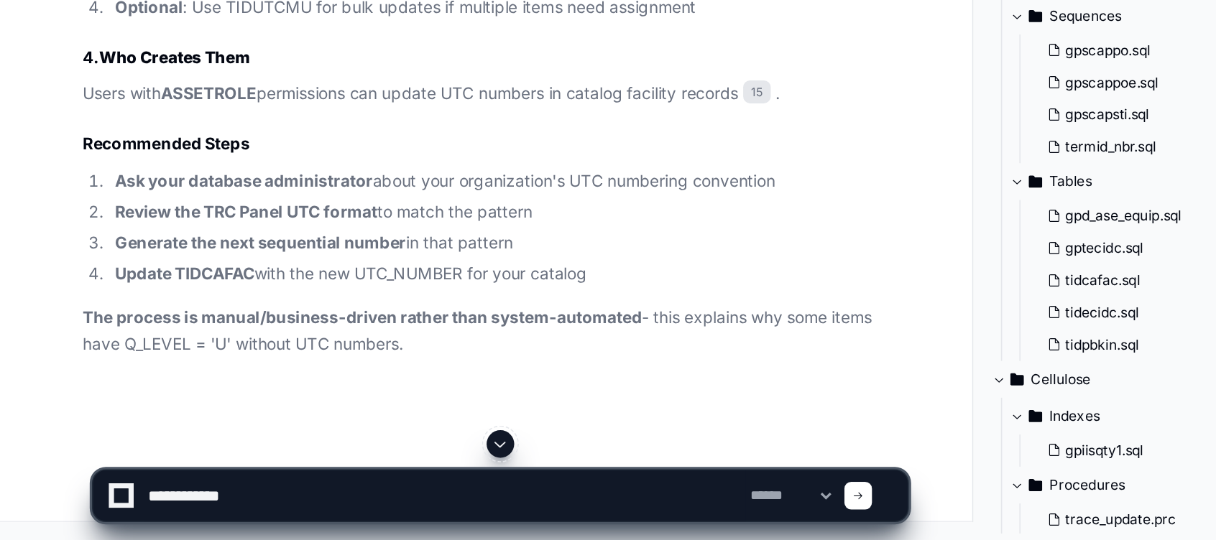
click at [122, 267] on strong "ASSETROLE" at bounding box center [131, 260] width 60 height 12
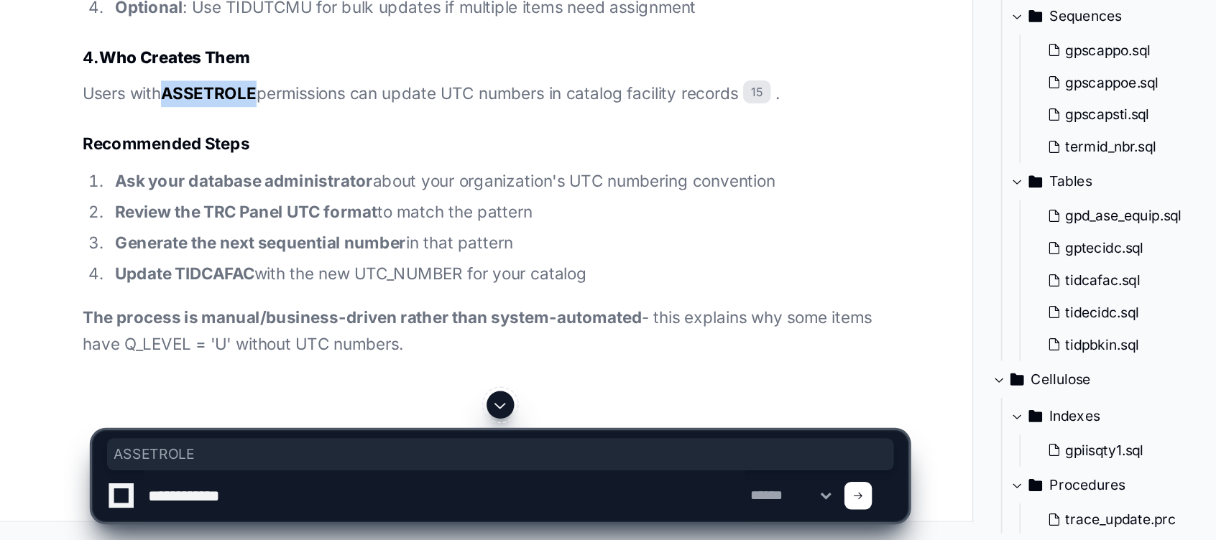
copy strong "ASSETROLE"
click at [122, 267] on strong "ASSETROLE" at bounding box center [131, 260] width 60 height 12
click at [181, 519] on textarea at bounding box center [278, 512] width 376 height 32
paste textarea "**********"
type textarea "**********"
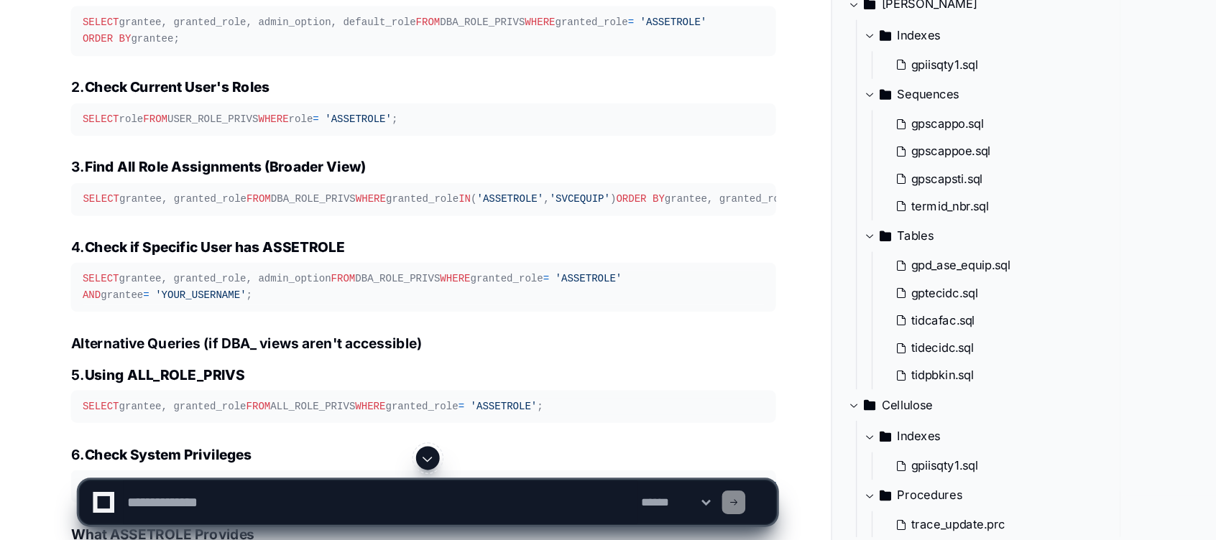
scroll to position [9543, 0]
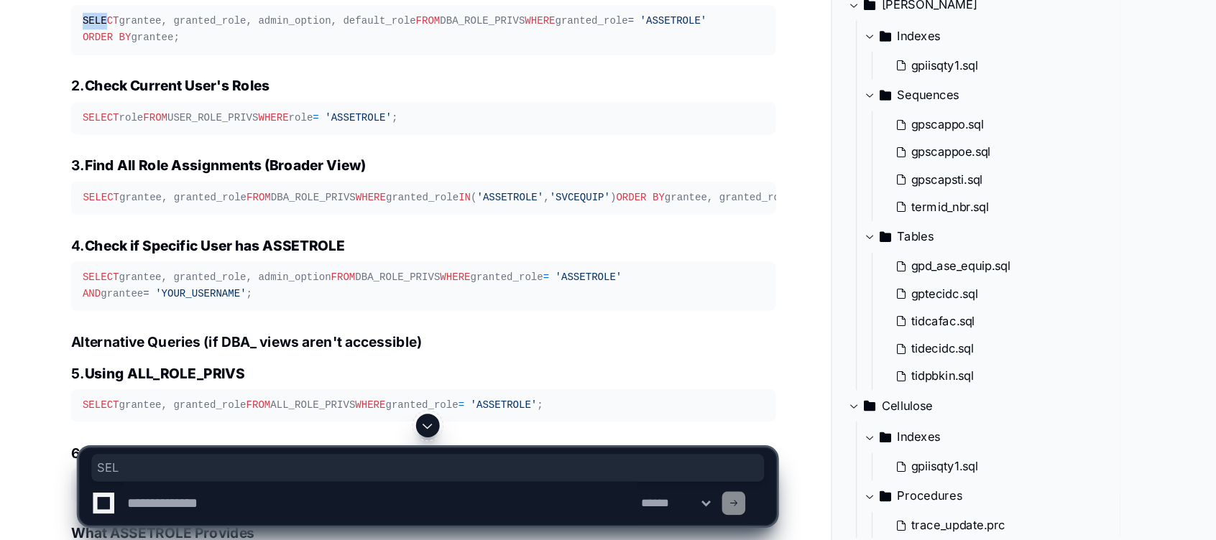
drag, startPoint x: 60, startPoint y: 288, endPoint x: 75, endPoint y: 295, distance: 17.4
click at [75, 178] on div "SELECT grantee, granted_role, admin_option, default_role FROM DBA_ROLE_PRIVS WH…" at bounding box center [309, 166] width 498 height 24
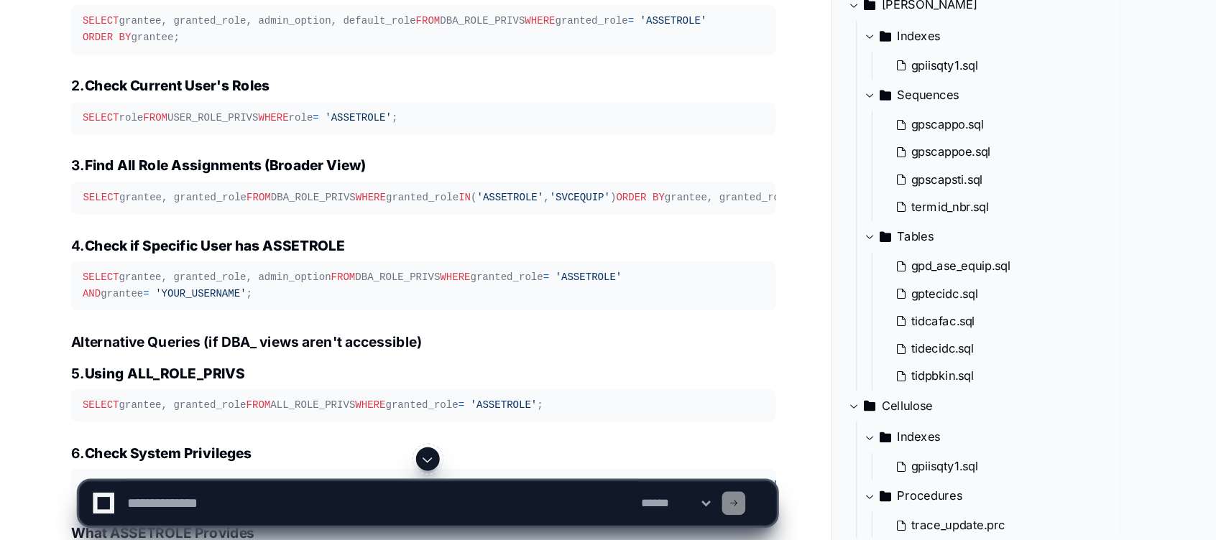
drag, startPoint x: 75, startPoint y: 295, endPoint x: 182, endPoint y: 337, distance: 114.2
click at [182, 184] on pre "SELECT grantee, granted_role, admin_option, default_role FROM DBA_ROLE_PRIVS WH…" at bounding box center [309, 166] width 515 height 36
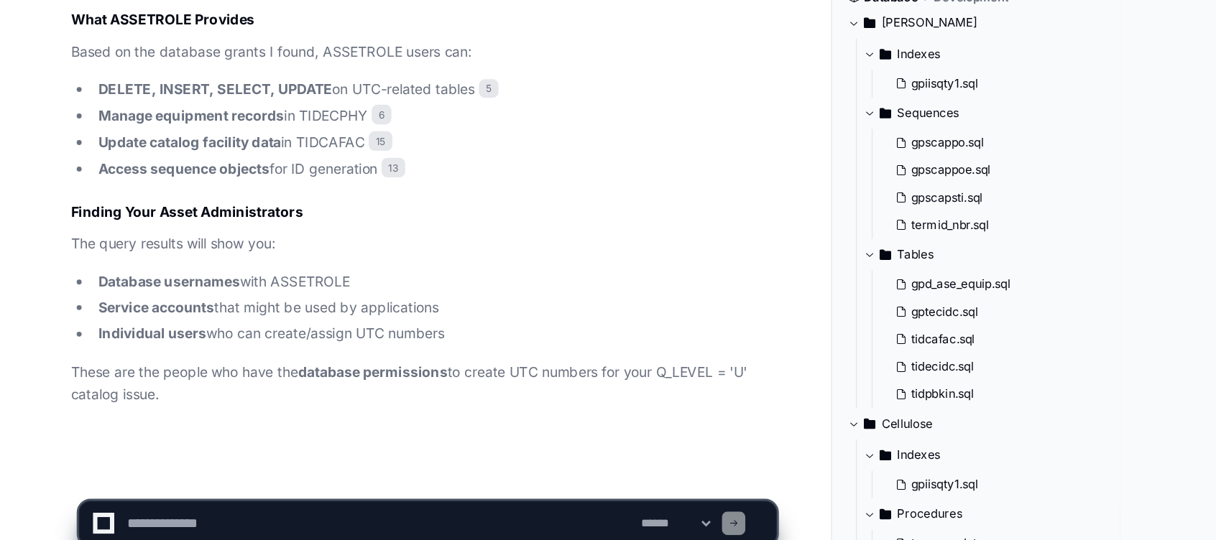
scroll to position [10248, 0]
click at [182, 506] on textarea at bounding box center [278, 512] width 376 height 32
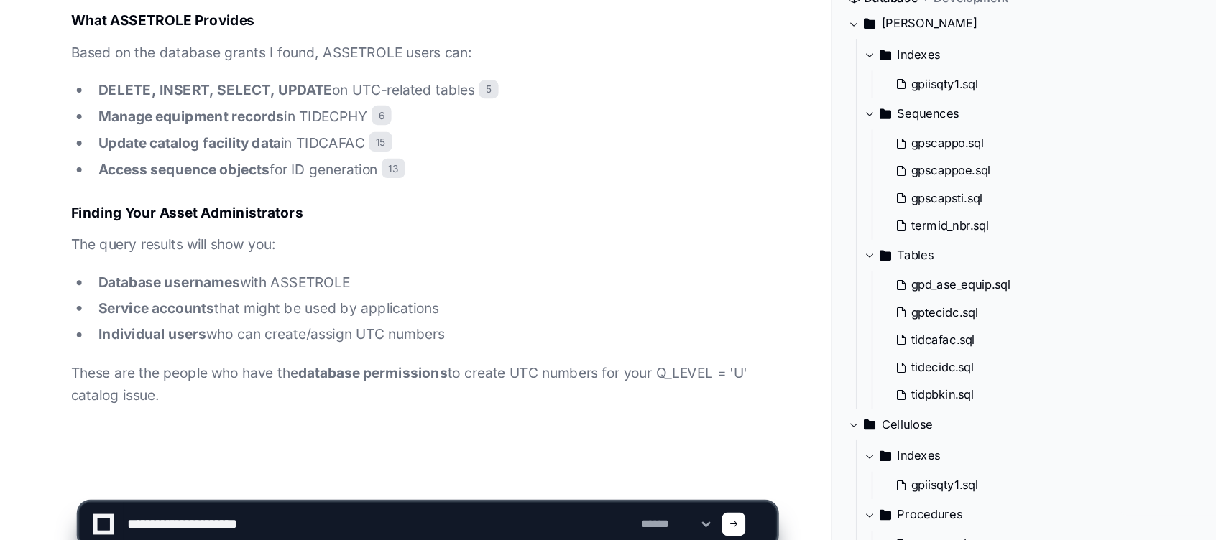
type textarea "**********"
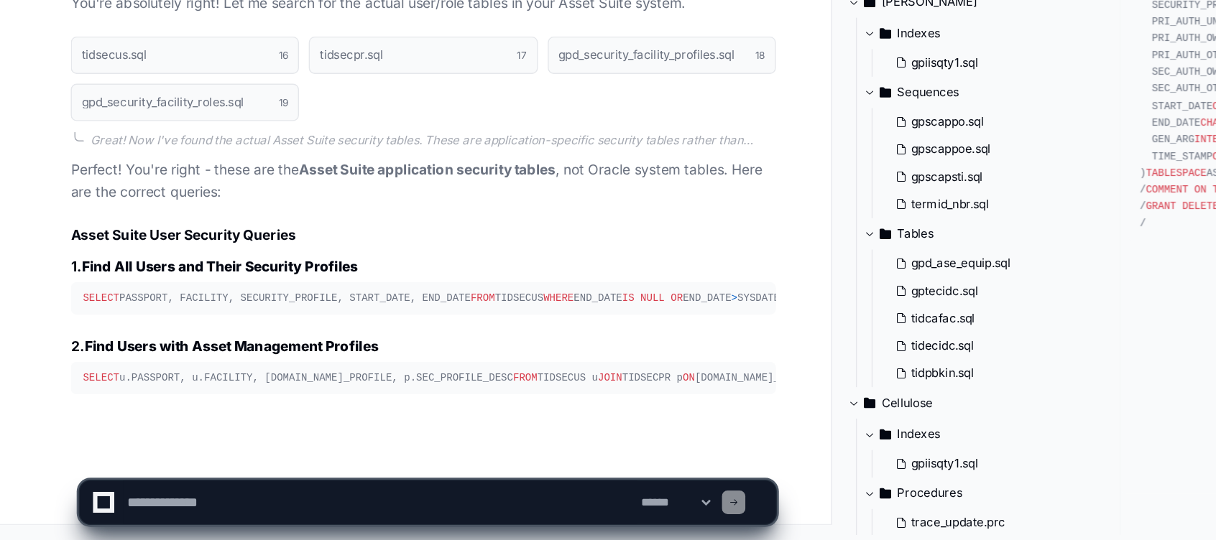
scroll to position [10828, 0]
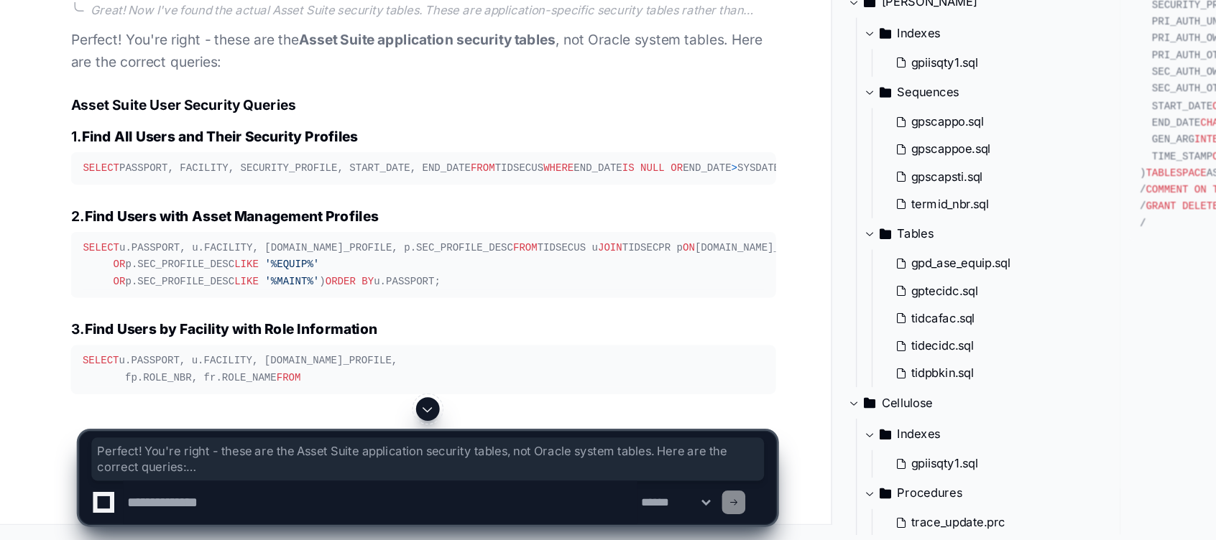
drag, startPoint x: 62, startPoint y: 282, endPoint x: 73, endPoint y: 299, distance: 19.7
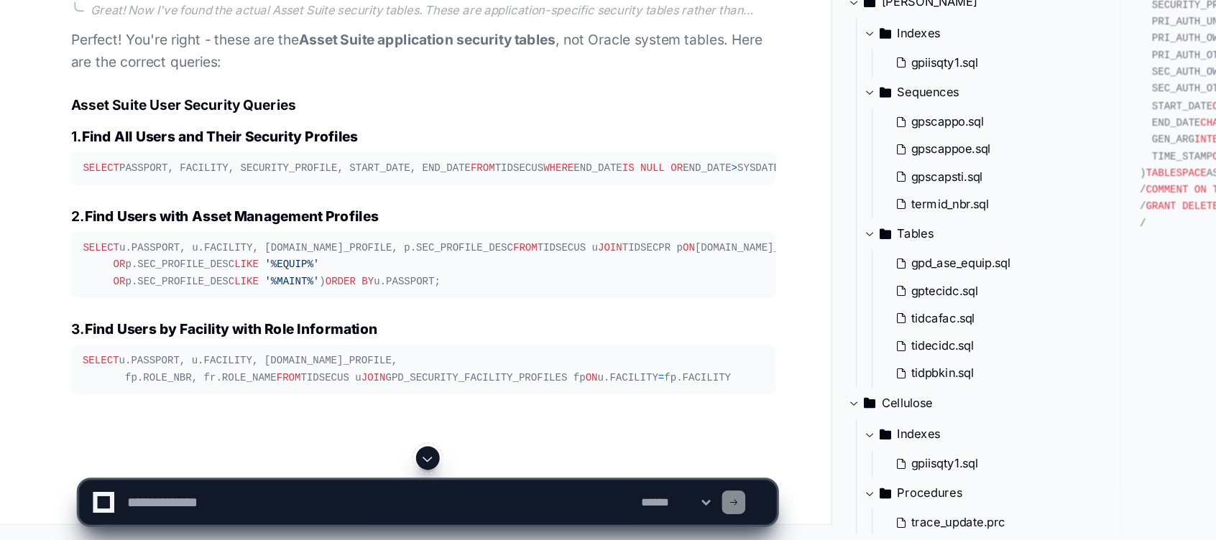
scroll to position [10953, 0]
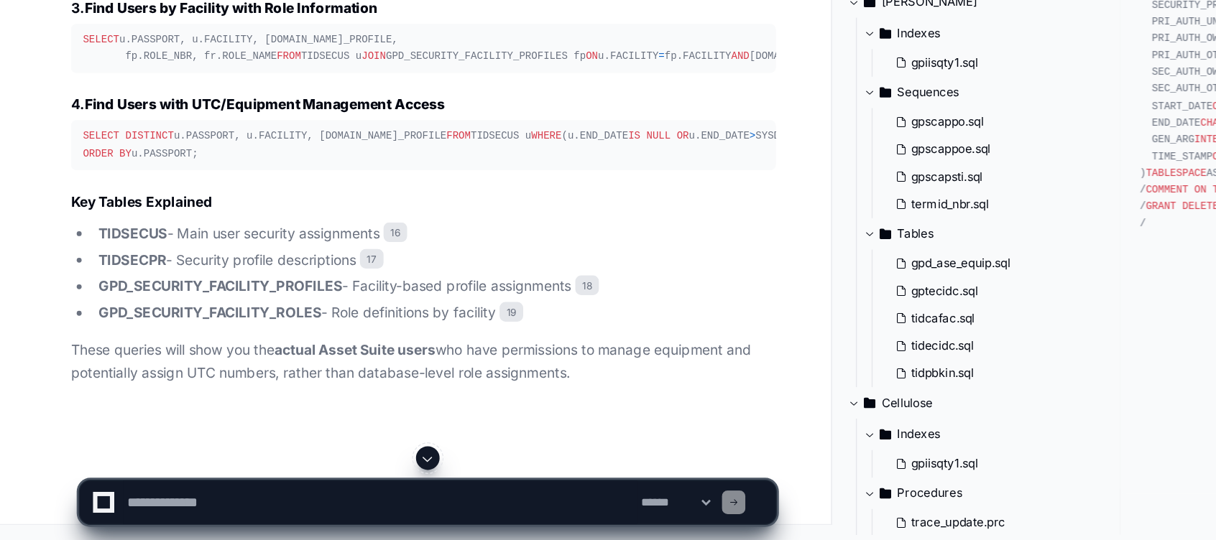
drag, startPoint x: 73, startPoint y: 299, endPoint x: 60, endPoint y: 255, distance: 45.7
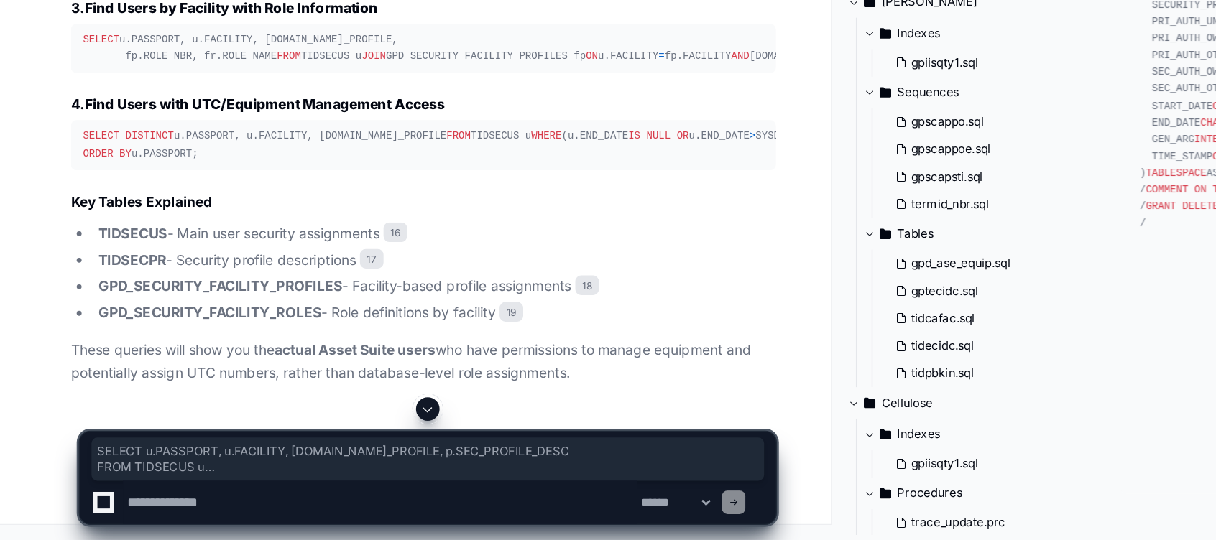
drag, startPoint x: 60, startPoint y: 255, endPoint x: 181, endPoint y: 341, distance: 148.9
click at [181, 122] on div "SELECT u.PASSPORT, u.FACILITY, [DOMAIN_NAME]_PROFILE, p.SEC_PROFILE_DESC FROM T…" at bounding box center [309, 103] width 498 height 37
copy div "SELECT u.PASSPORT, u.FACILITY, [DOMAIN_NAME]_PROFILE, p.SEC_PROFILE_DESC FROM T…"
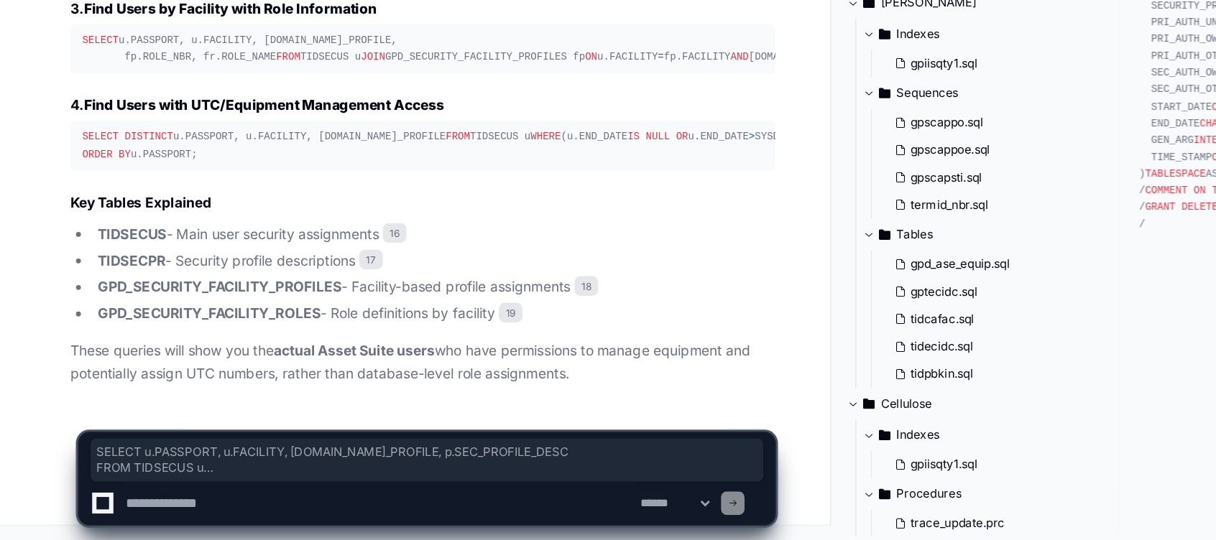
click at [177, 510] on textarea at bounding box center [278, 512] width 376 height 32
click at [190, 510] on textarea at bounding box center [278, 512] width 376 height 32
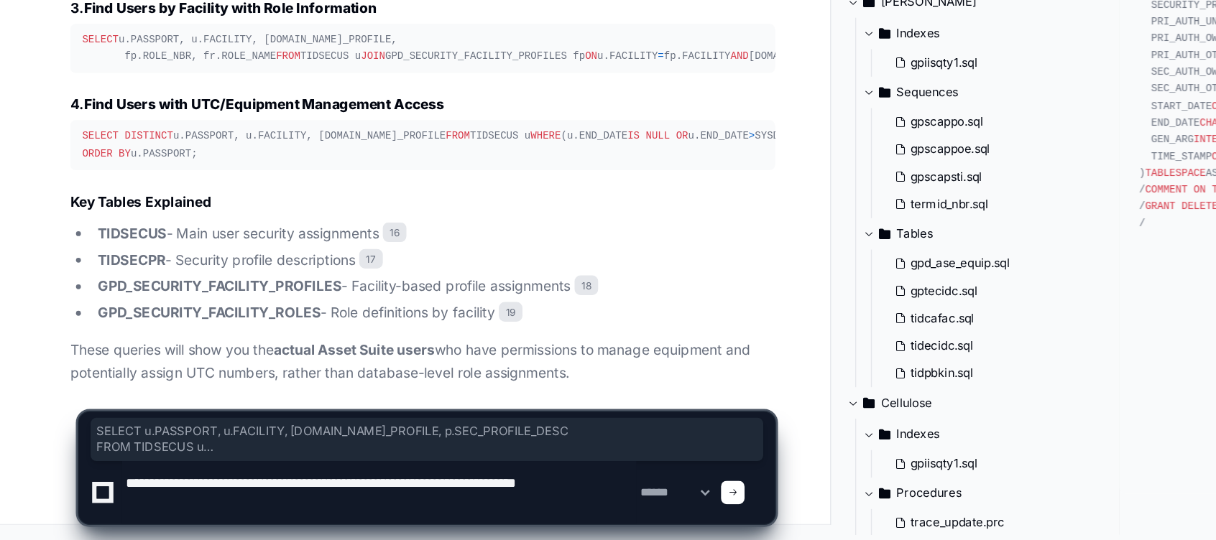
type textarea "**********"
